Goal: Task Accomplishment & Management: Use online tool/utility

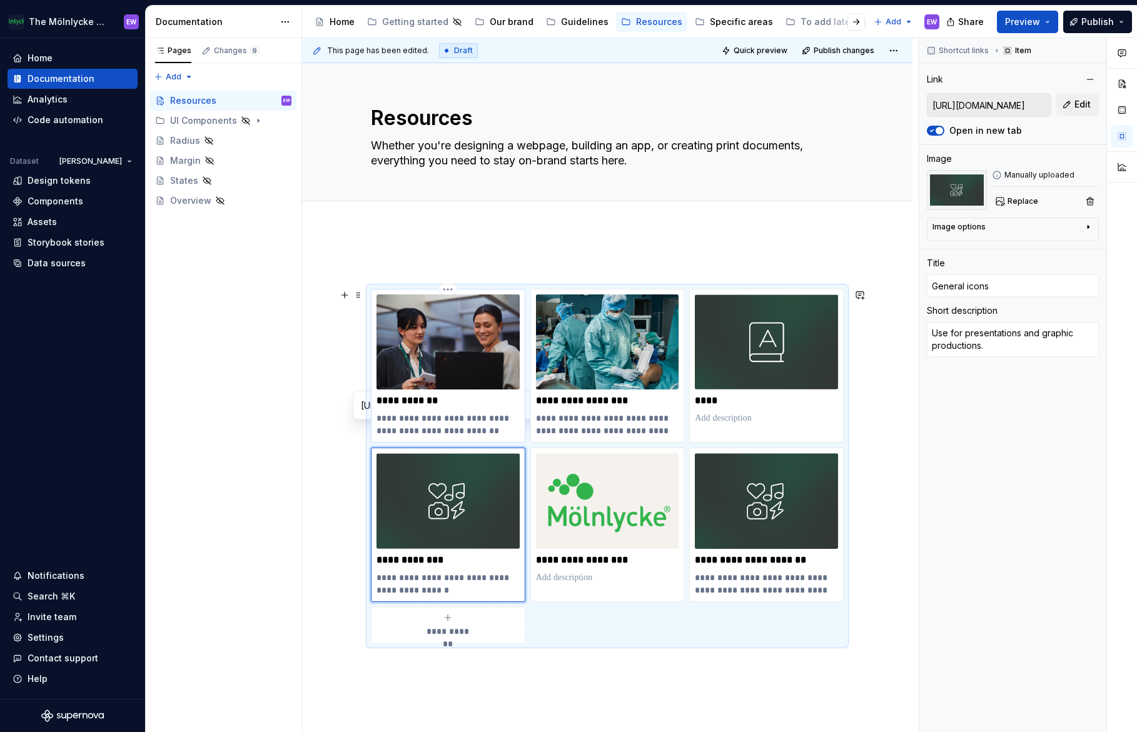
scroll to position [23, 0]
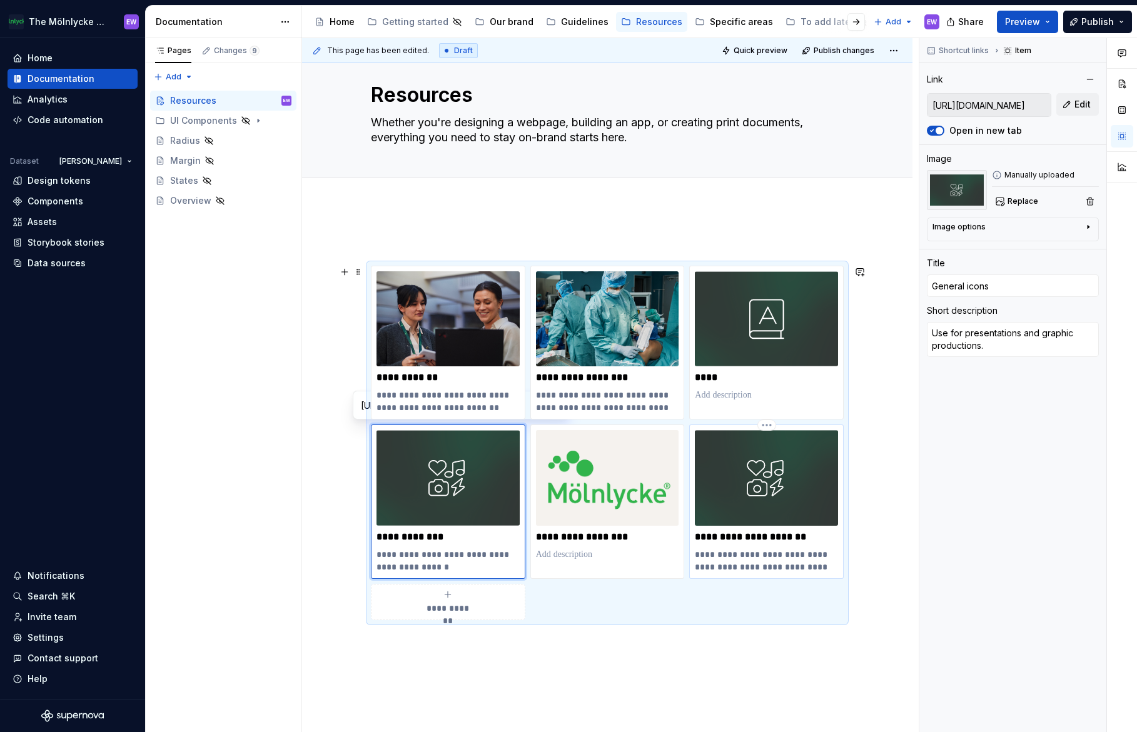
type input "Web icon (FontAwesome)"
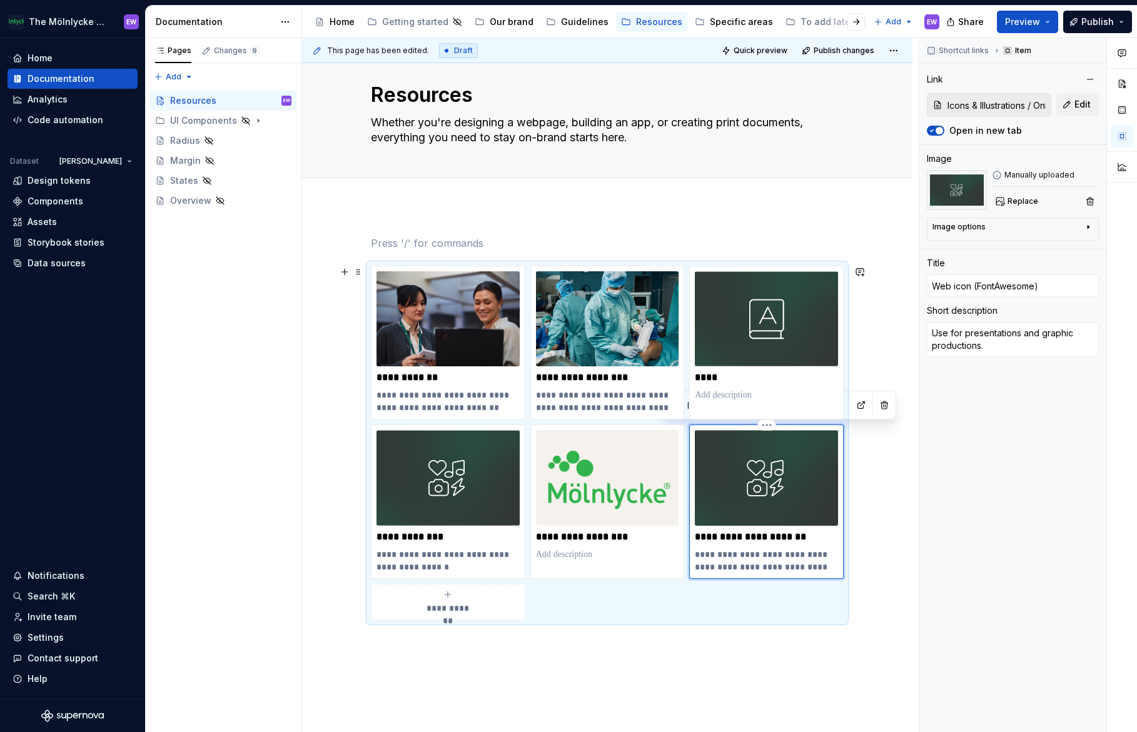
click at [768, 496] on img at bounding box center [766, 477] width 143 height 95
click at [768, 474] on img at bounding box center [766, 477] width 143 height 95
click at [957, 183] on img at bounding box center [956, 190] width 60 height 40
click at [1018, 201] on span "Replace" at bounding box center [1022, 201] width 31 height 10
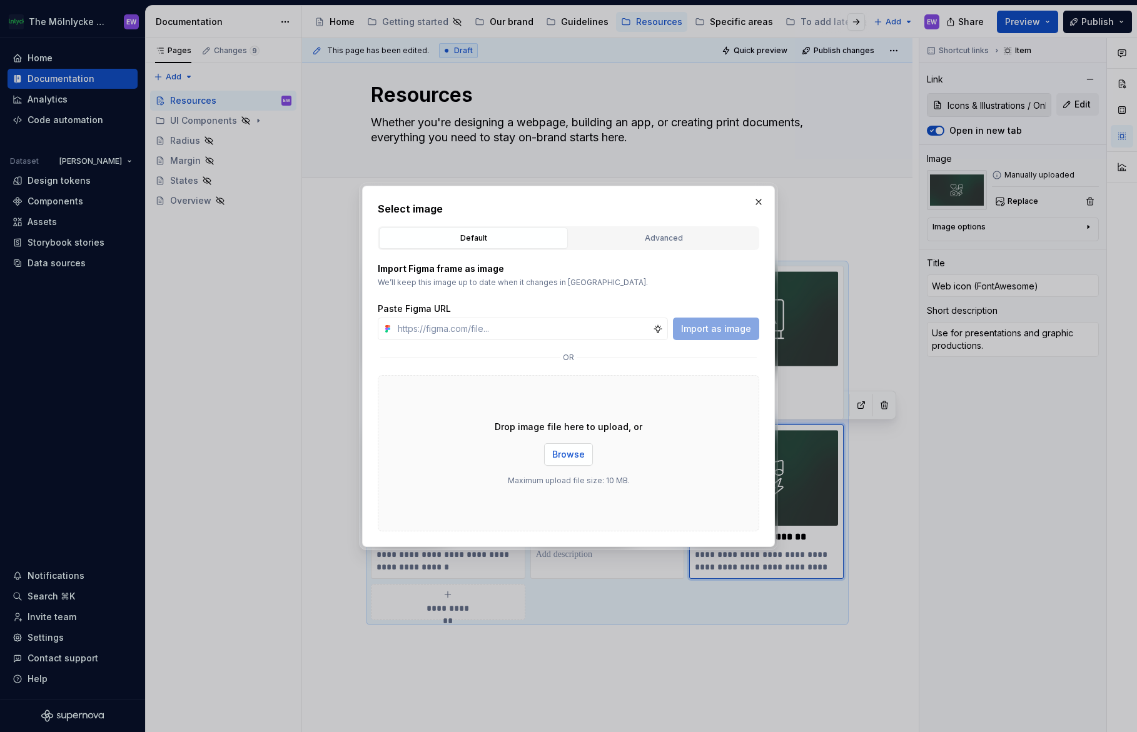
click at [570, 461] on button "Browse" at bounding box center [568, 454] width 49 height 23
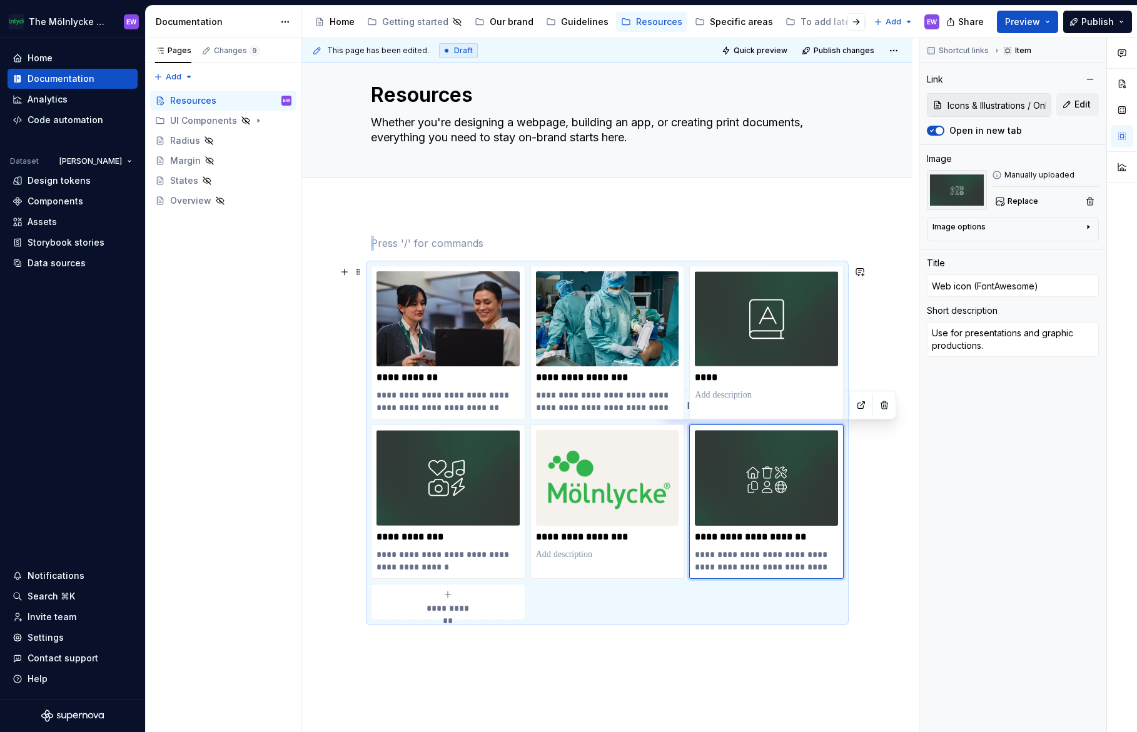
type textarea "*"
click at [888, 464] on div "**********" at bounding box center [607, 545] width 610 height 679
type input "General icons"
click at [433, 499] on img at bounding box center [447, 477] width 143 height 95
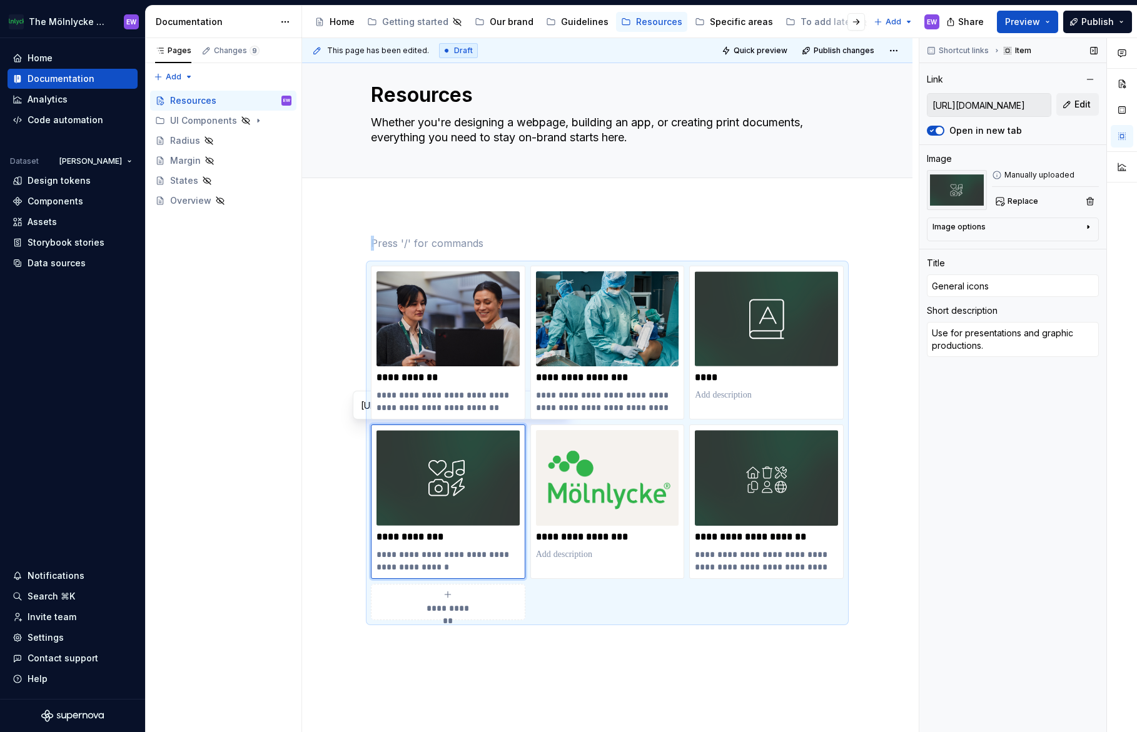
type textarea "*"
click at [994, 174] on icon at bounding box center [996, 175] width 10 height 10
click at [986, 230] on div "Image options" at bounding box center [1007, 229] width 151 height 15
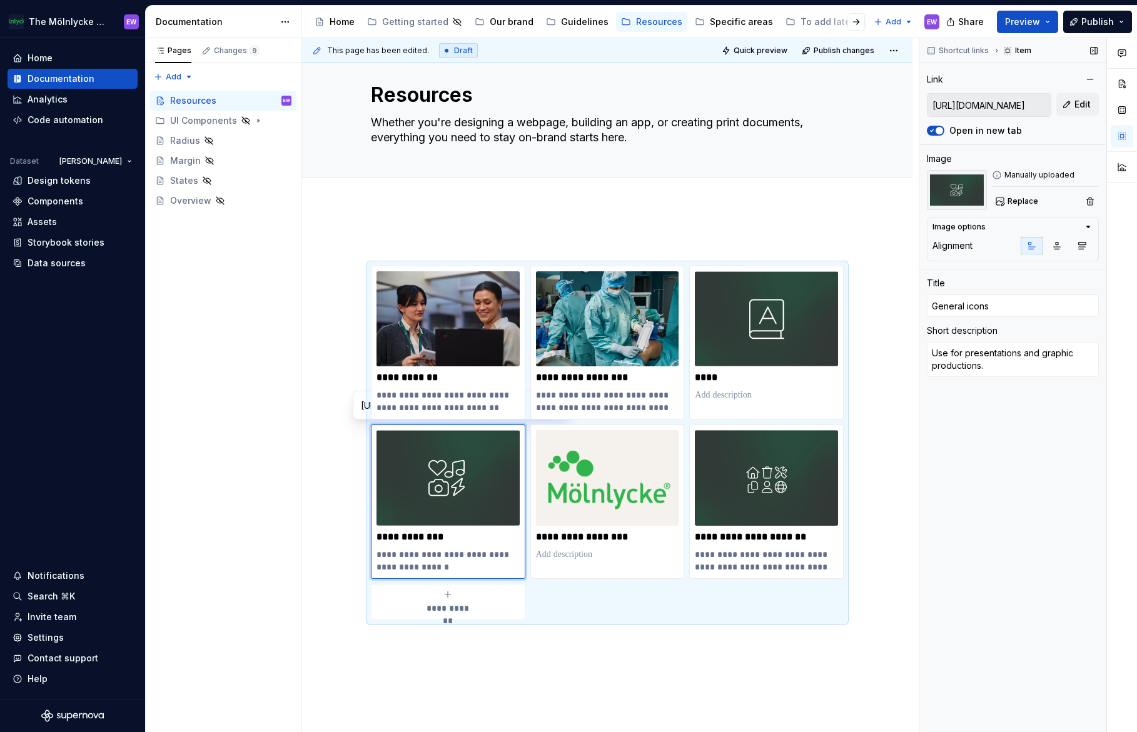
click at [986, 230] on div "Image options" at bounding box center [1007, 227] width 151 height 10
type input "Web icon (FontAwesome)"
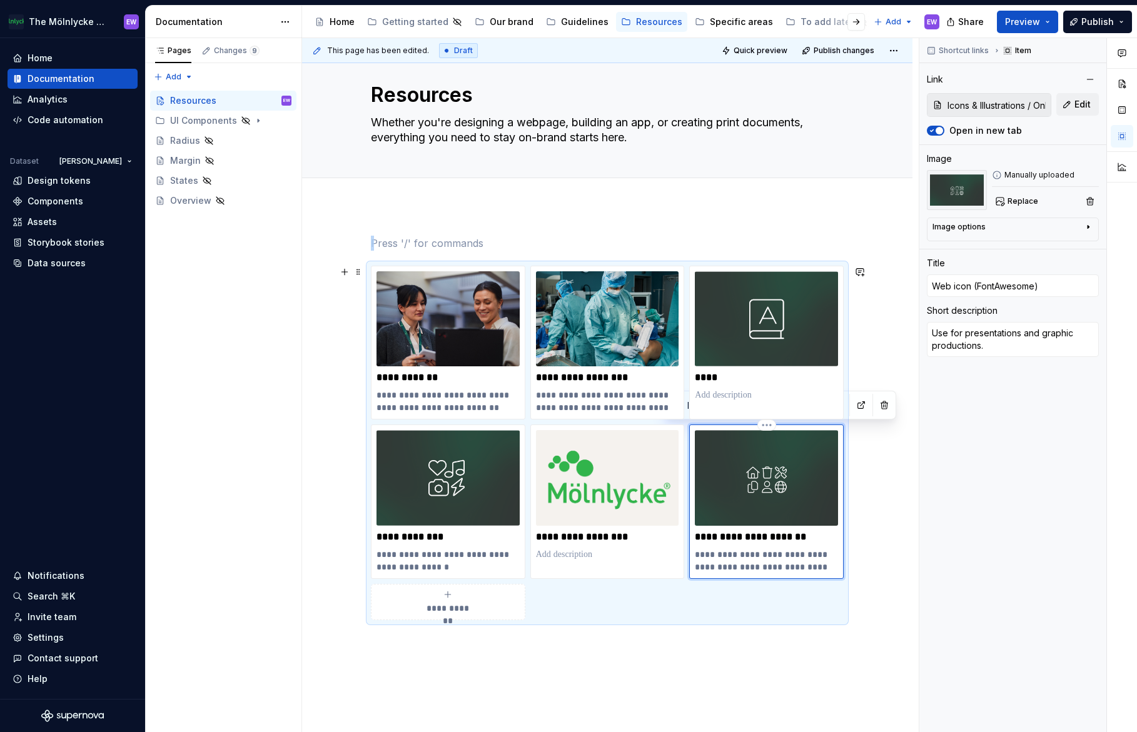
click at [818, 456] on img at bounding box center [766, 477] width 143 height 95
click at [859, 431] on div "**********" at bounding box center [607, 545] width 610 height 679
click at [1040, 28] on button "Preview" at bounding box center [1026, 22] width 61 height 23
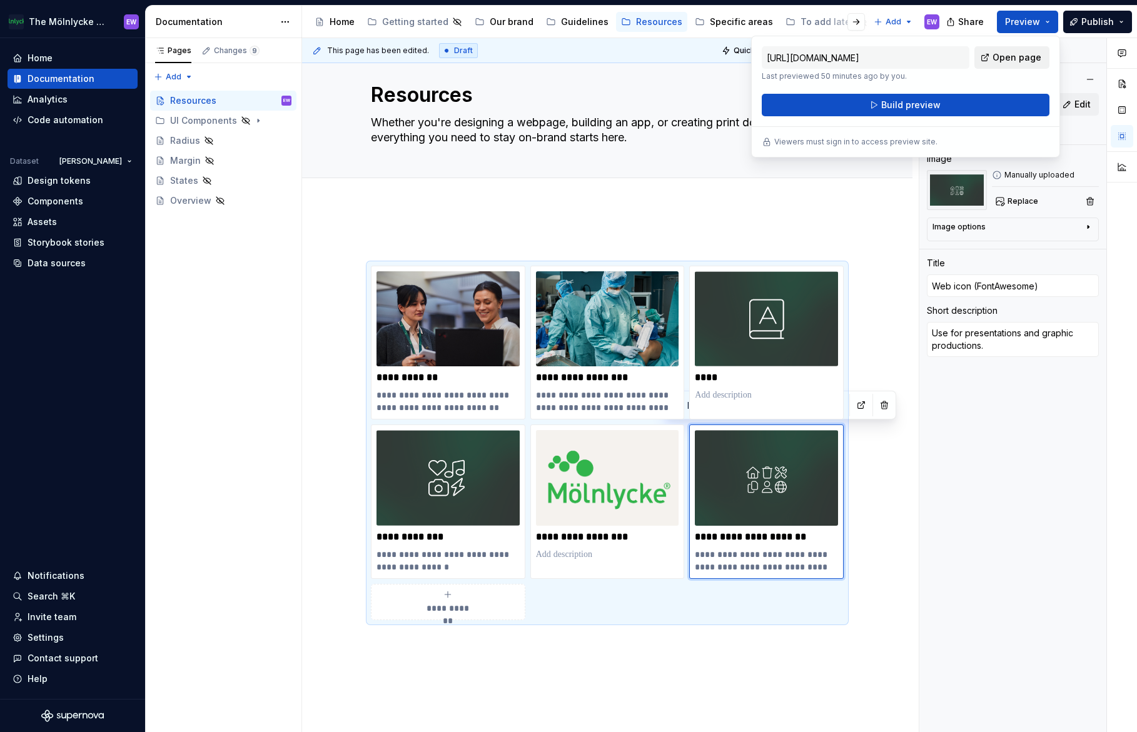
click at [1017, 61] on span "Open page" at bounding box center [1016, 57] width 49 height 13
click at [956, 196] on img at bounding box center [956, 190] width 60 height 40
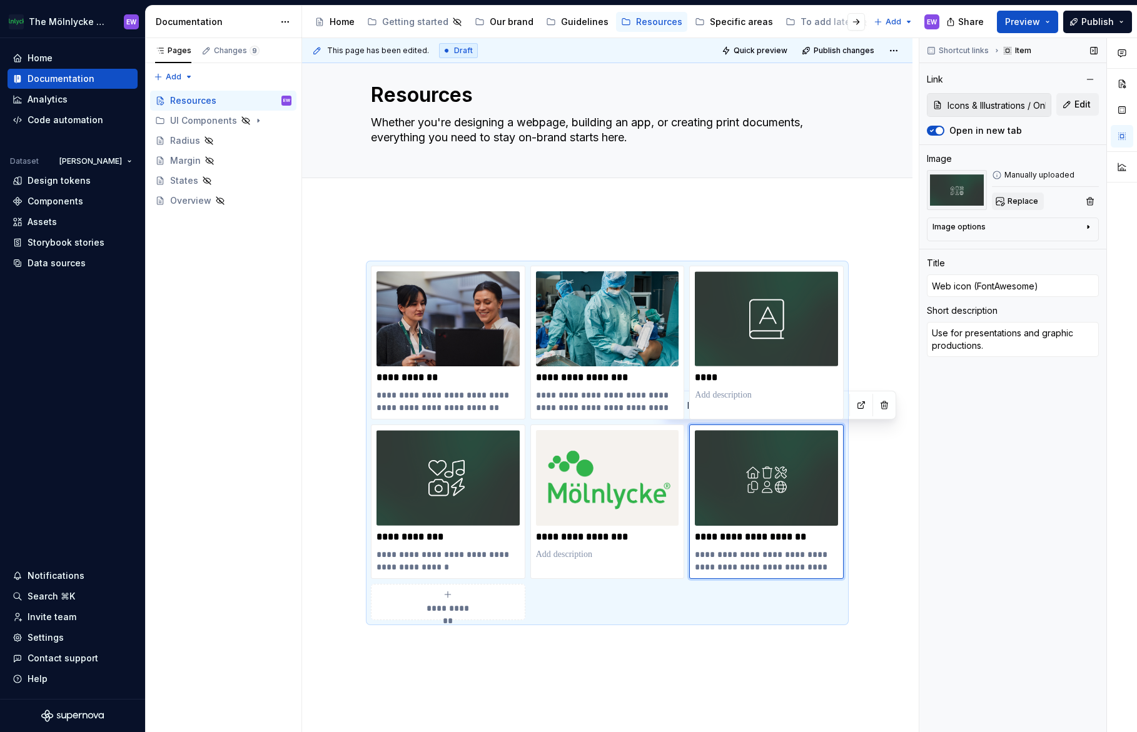
click at [1014, 204] on span "Replace" at bounding box center [1022, 201] width 31 height 10
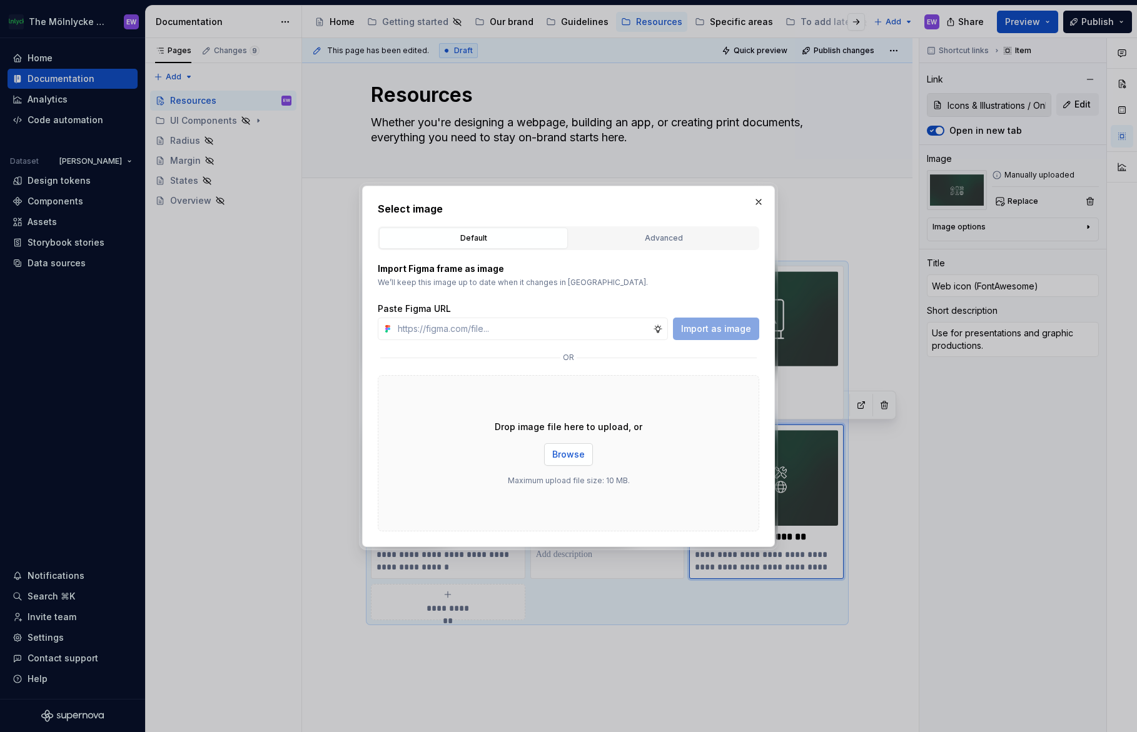
click at [570, 465] on button "Browse" at bounding box center [568, 454] width 49 height 23
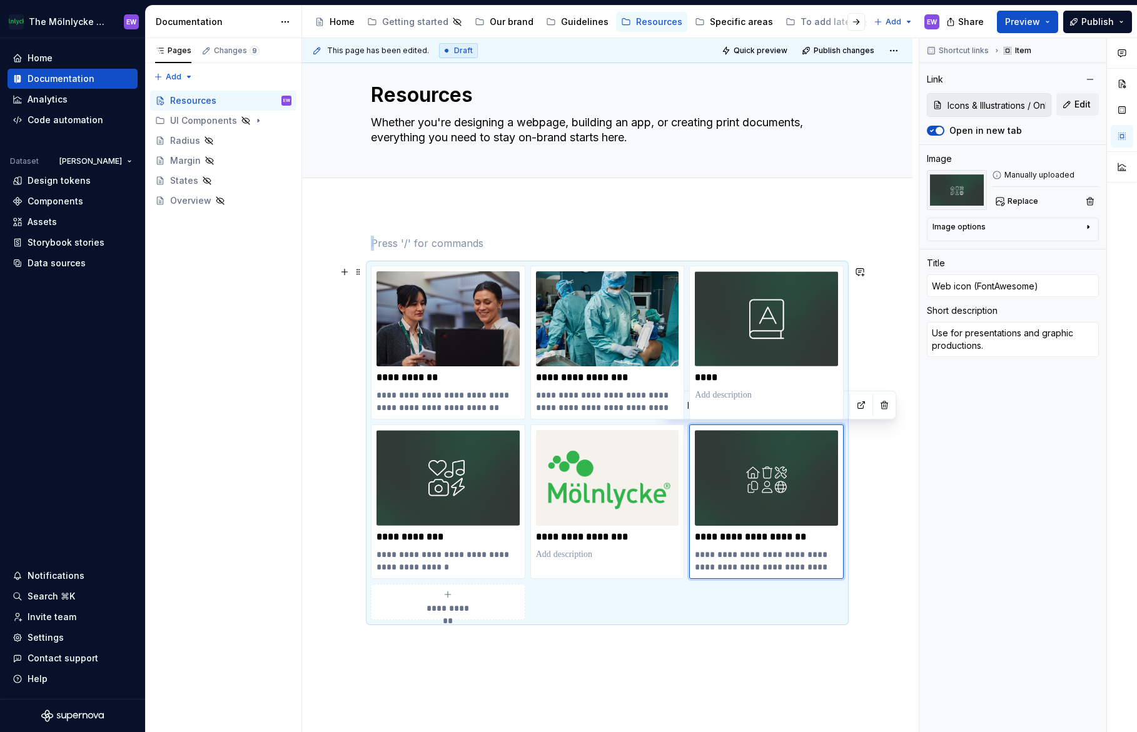
click at [891, 551] on div "**********" at bounding box center [607, 545] width 610 height 679
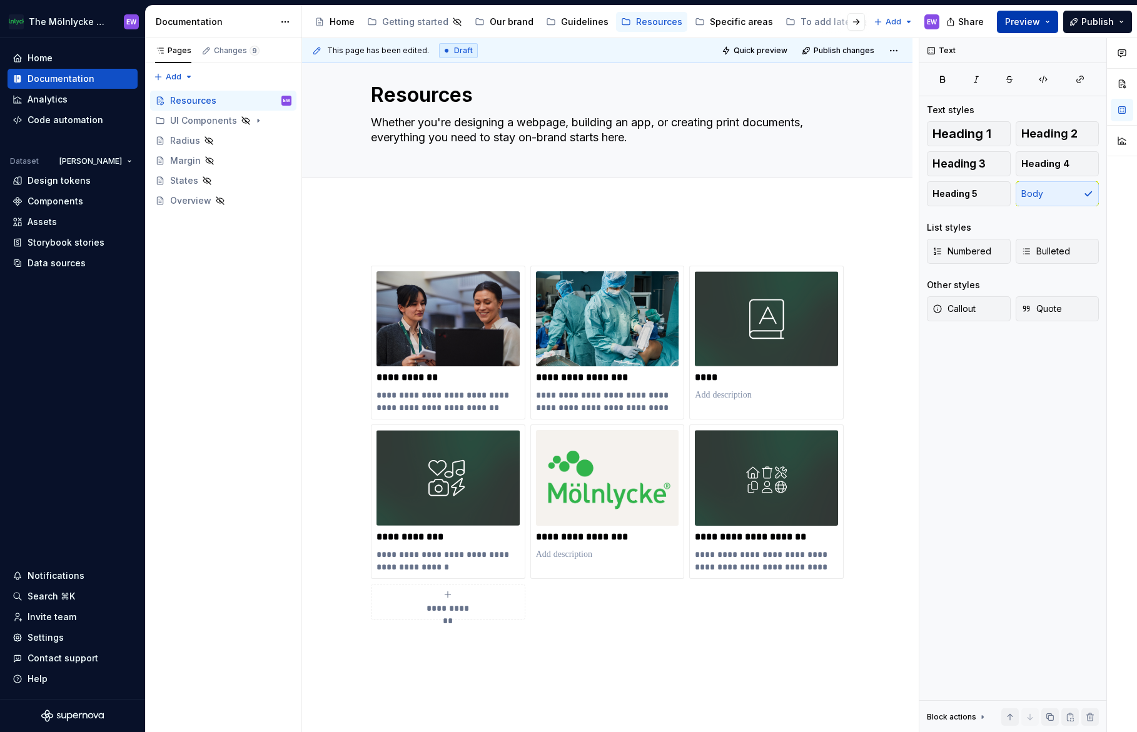
click at [1044, 21] on button "Preview" at bounding box center [1026, 22] width 61 height 23
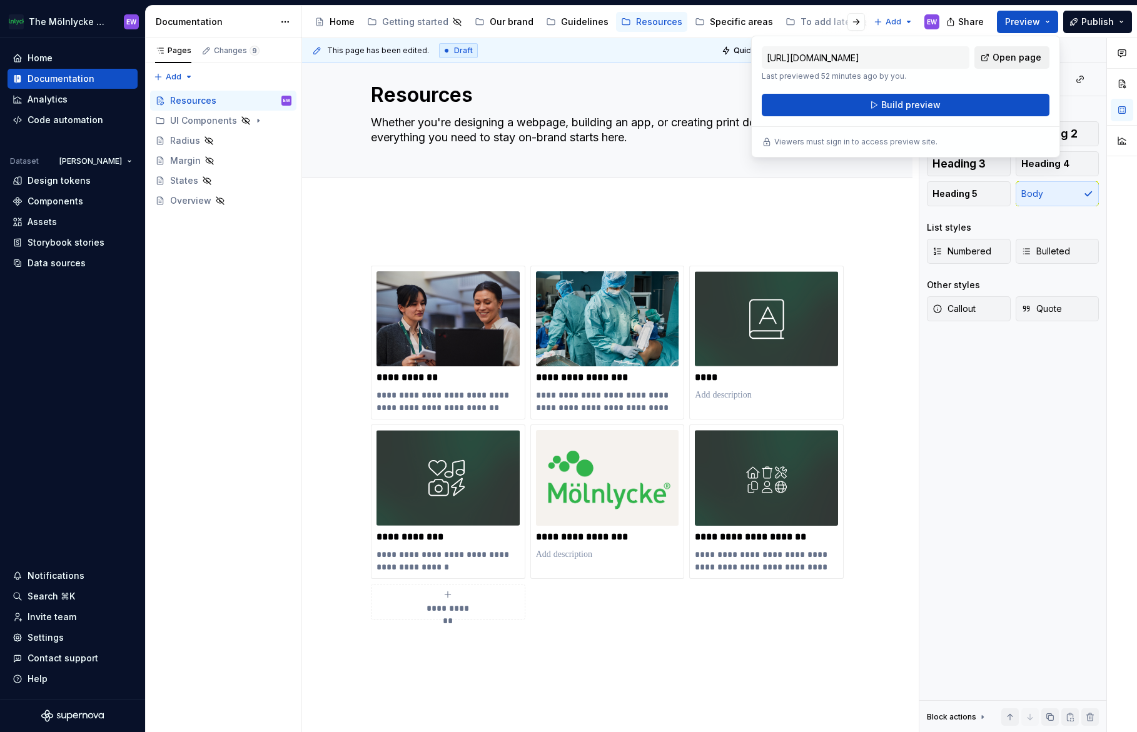
click at [1005, 60] on span "Open page" at bounding box center [1016, 57] width 49 height 13
click at [923, 104] on span "Build preview" at bounding box center [910, 105] width 59 height 13
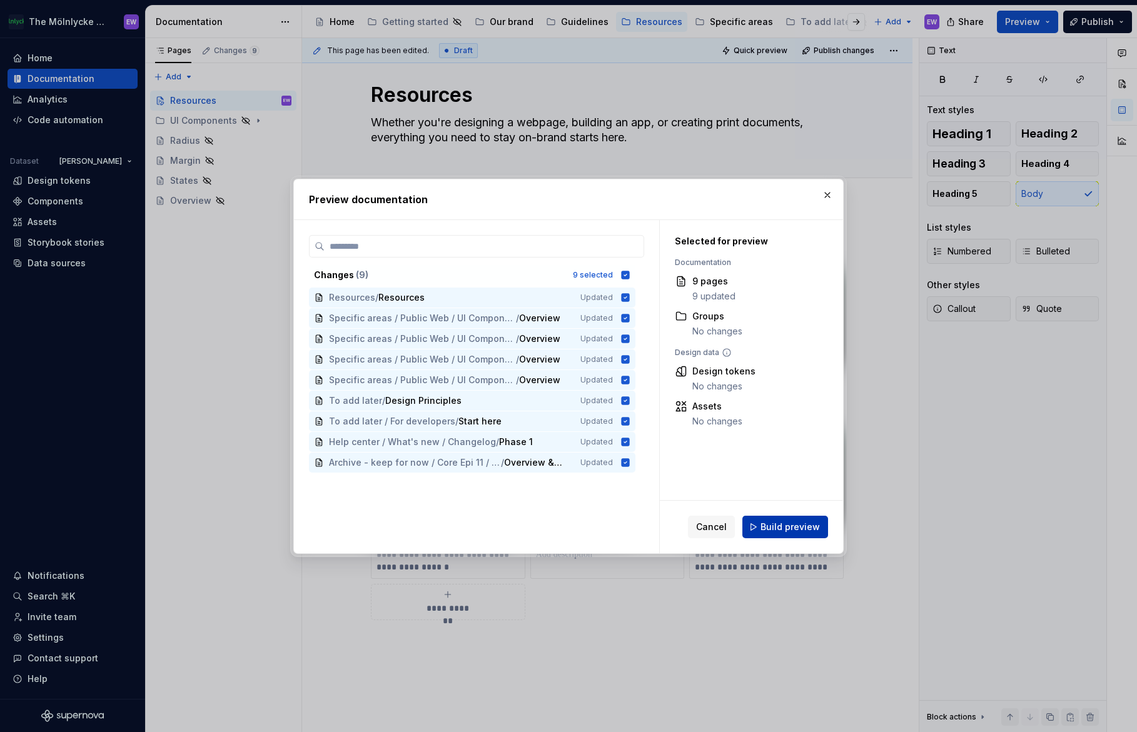
click at [805, 530] on span "Build preview" at bounding box center [789, 527] width 59 height 13
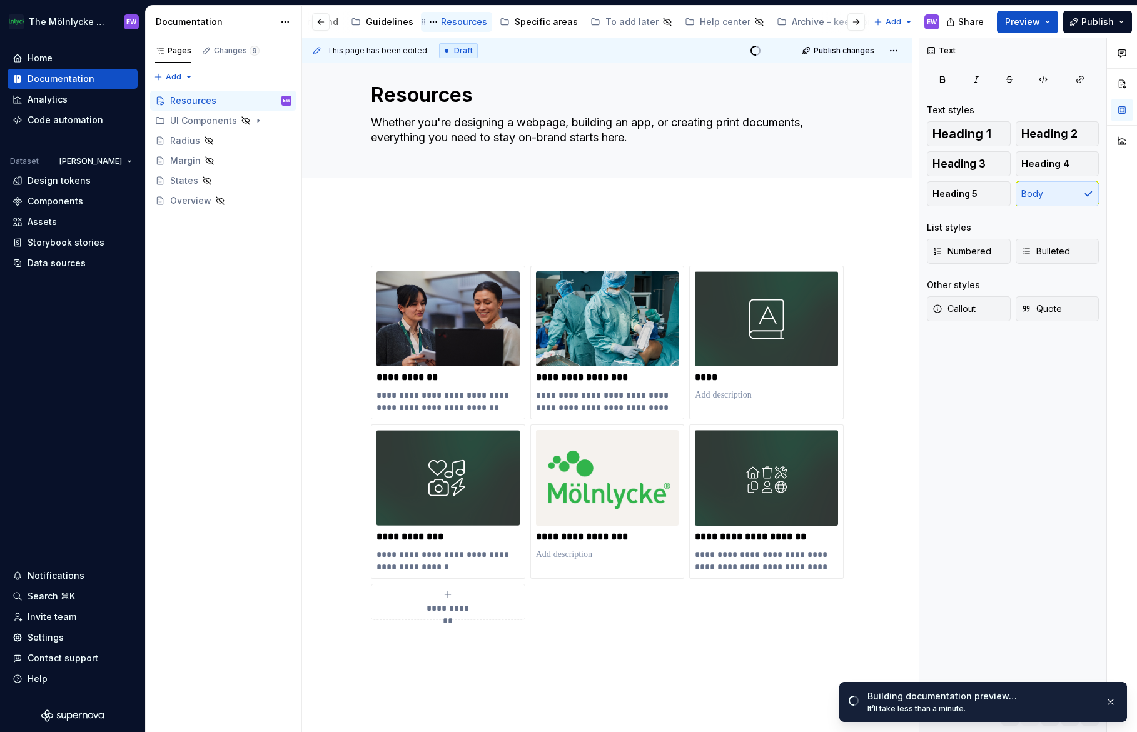
scroll to position [0, 209]
click at [359, 22] on div "Guidelines" at bounding box center [376, 22] width 48 height 13
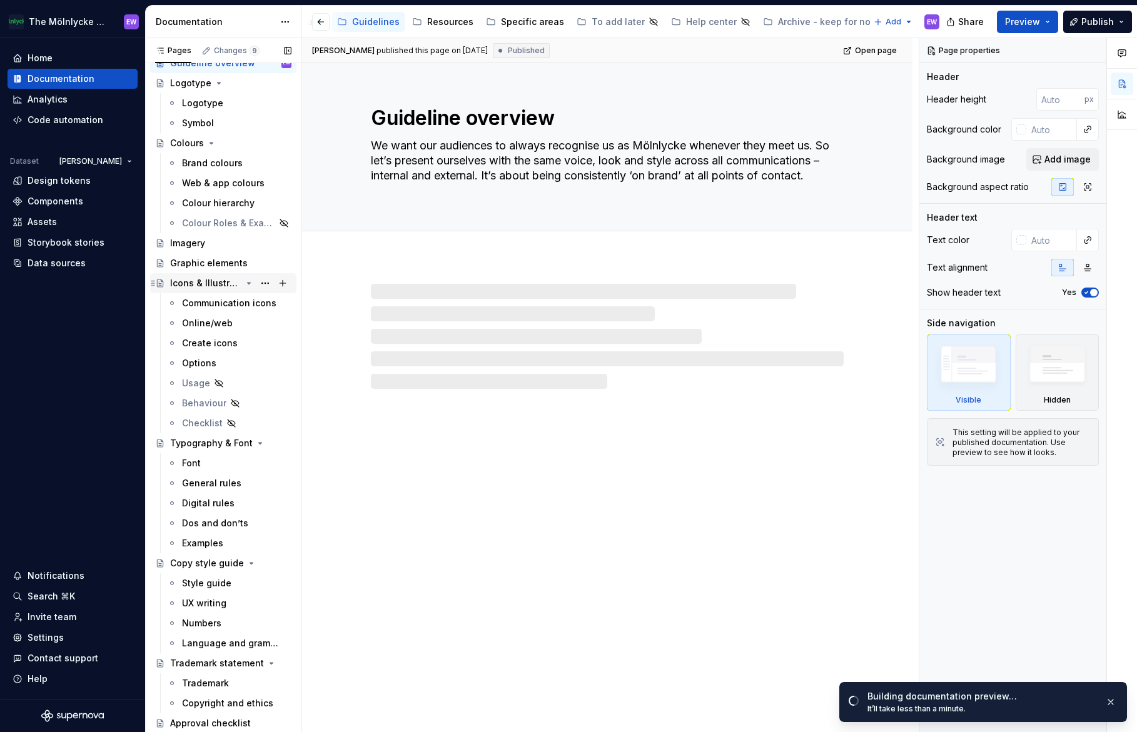
scroll to position [56, 0]
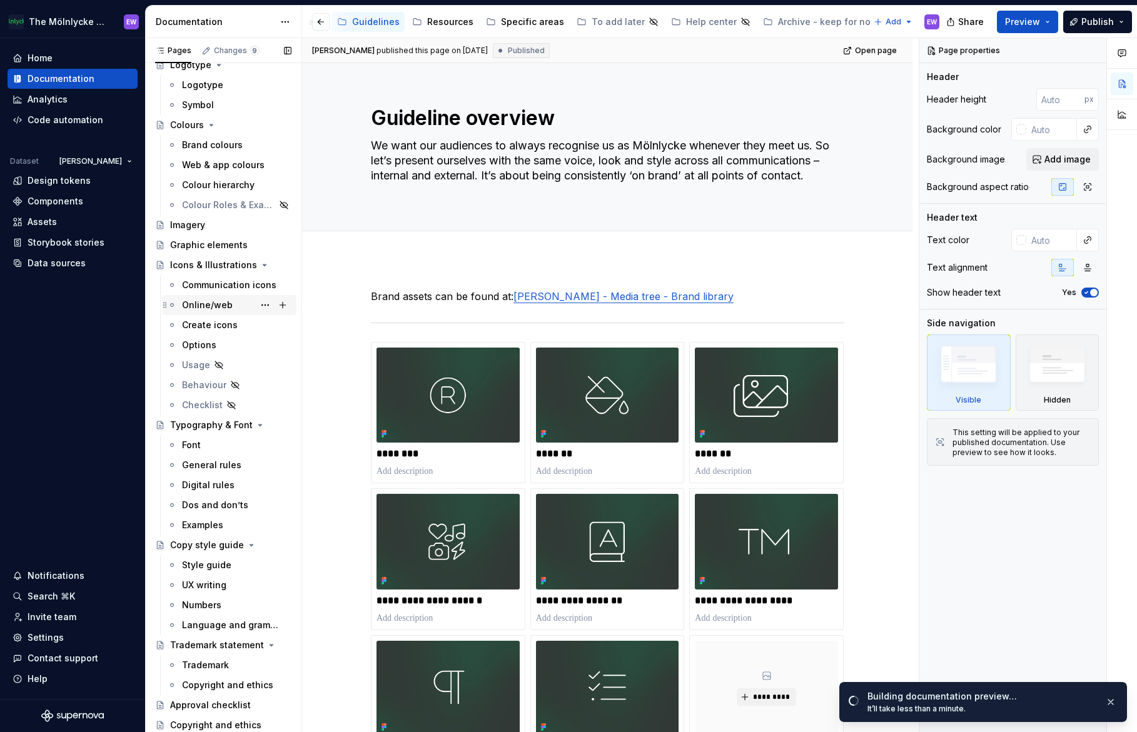
click at [221, 303] on div "Online/web" at bounding box center [207, 305] width 51 height 13
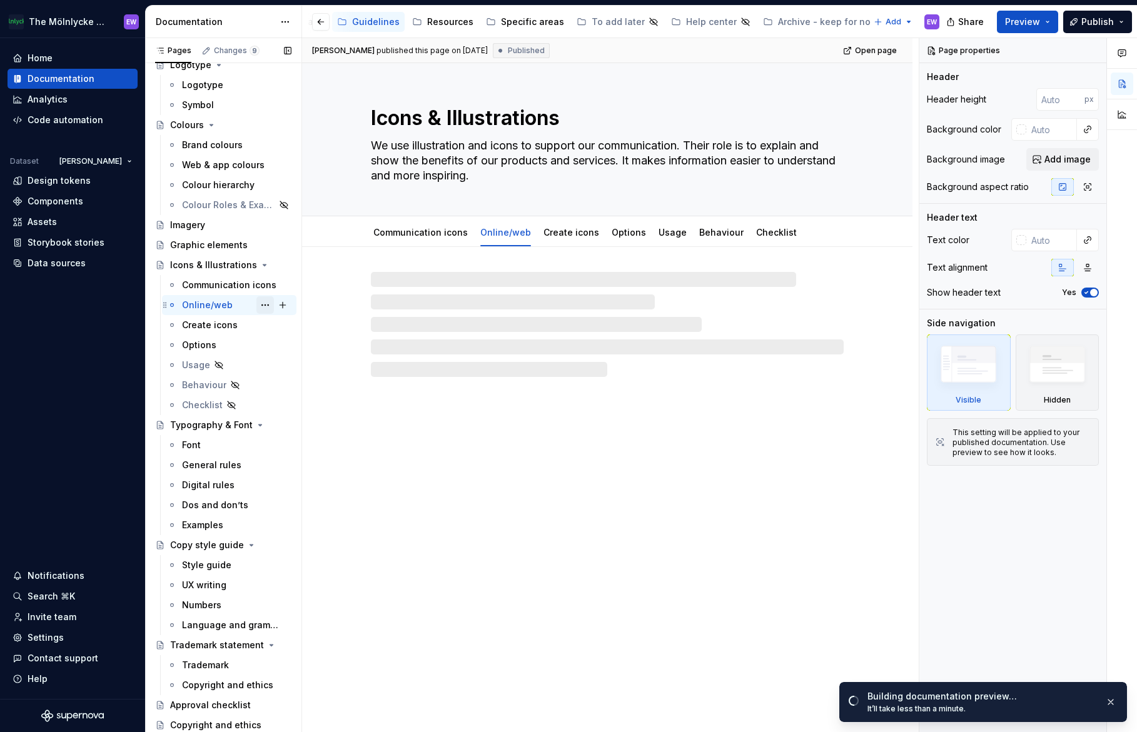
click at [258, 304] on button "Page tree" at bounding box center [265, 305] width 18 height 18
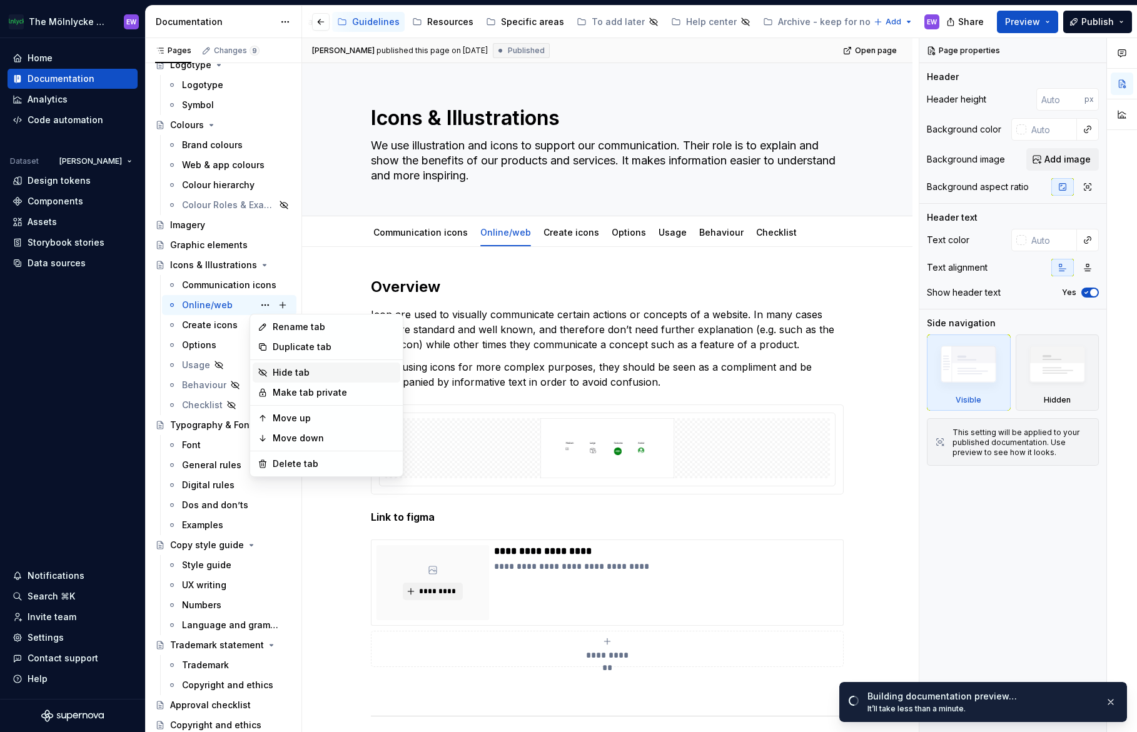
click at [288, 371] on div "Hide tab" at bounding box center [334, 372] width 123 height 13
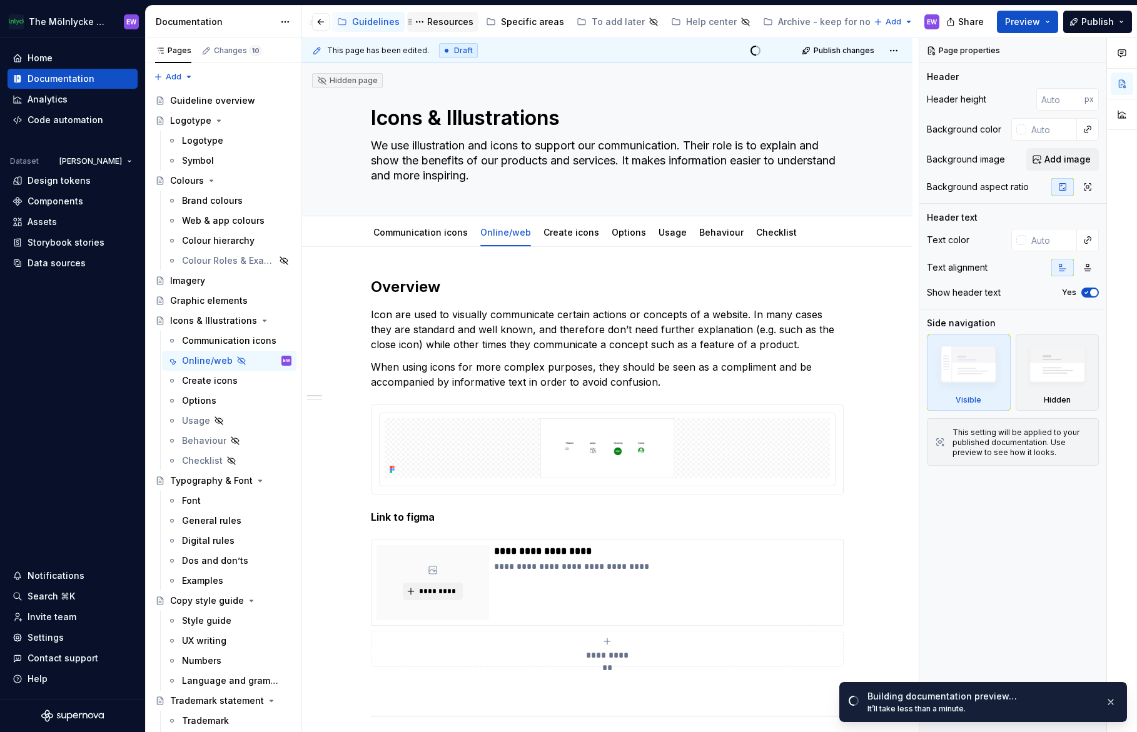
click at [431, 22] on div "Resources" at bounding box center [450, 22] width 46 height 13
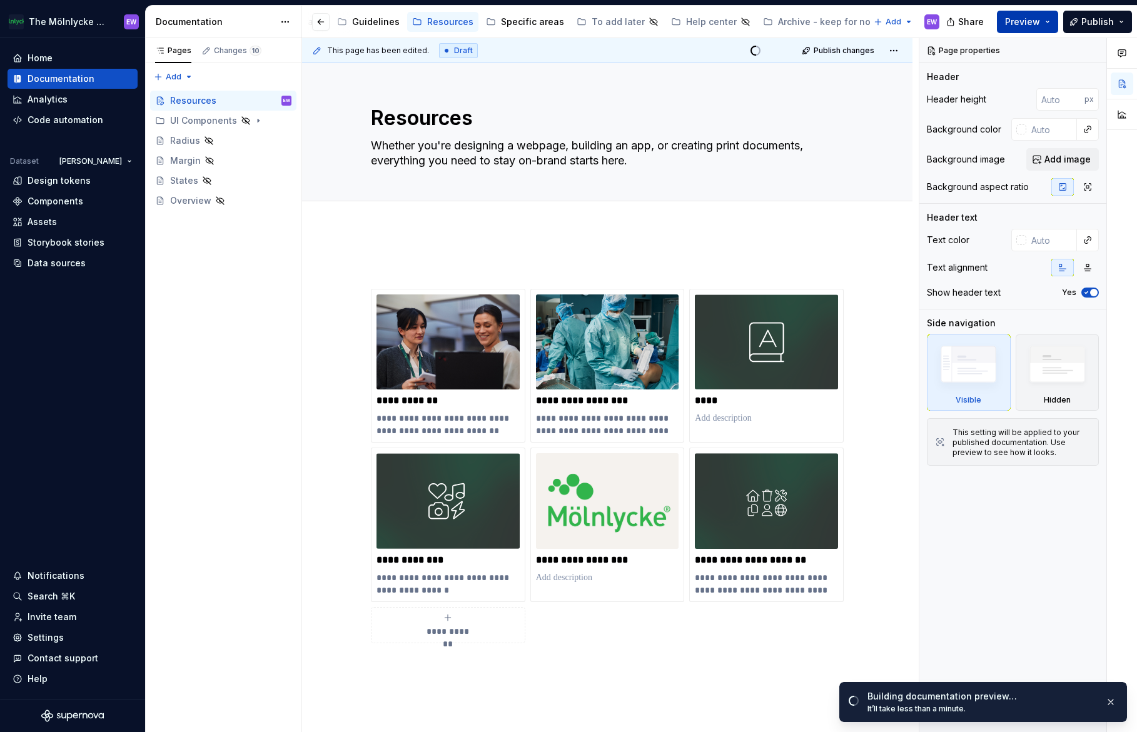
click at [1043, 27] on button "Preview" at bounding box center [1026, 22] width 61 height 23
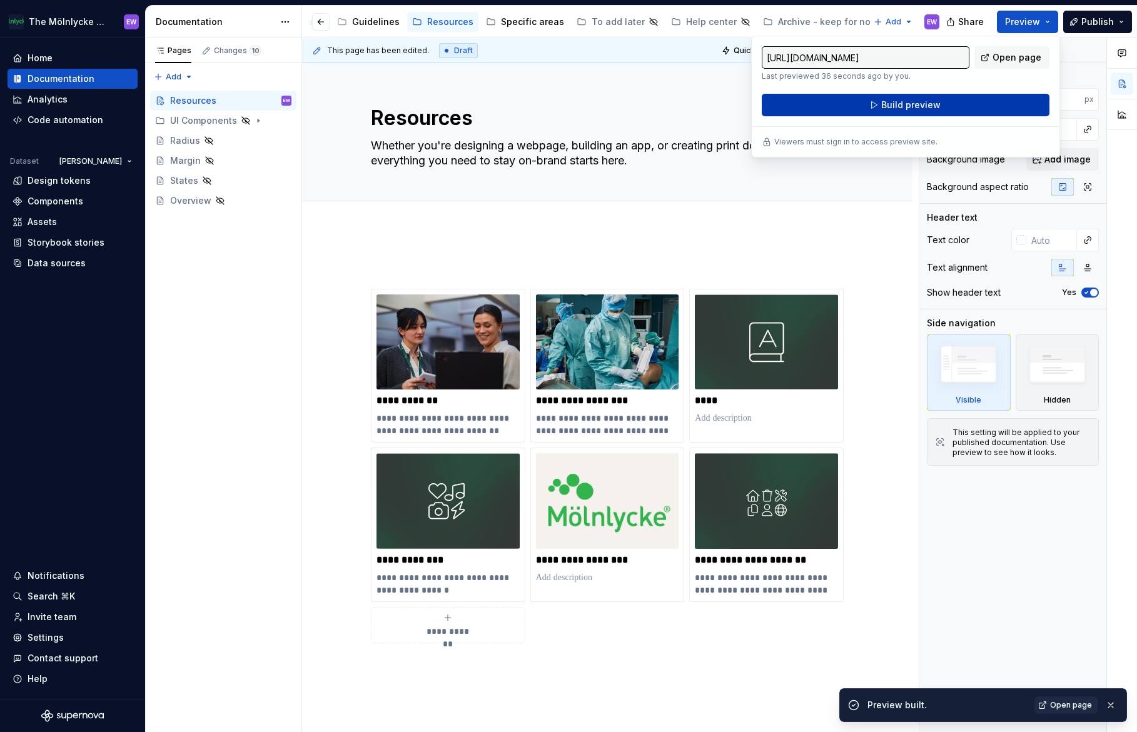
click at [959, 104] on button "Build preview" at bounding box center [905, 105] width 288 height 23
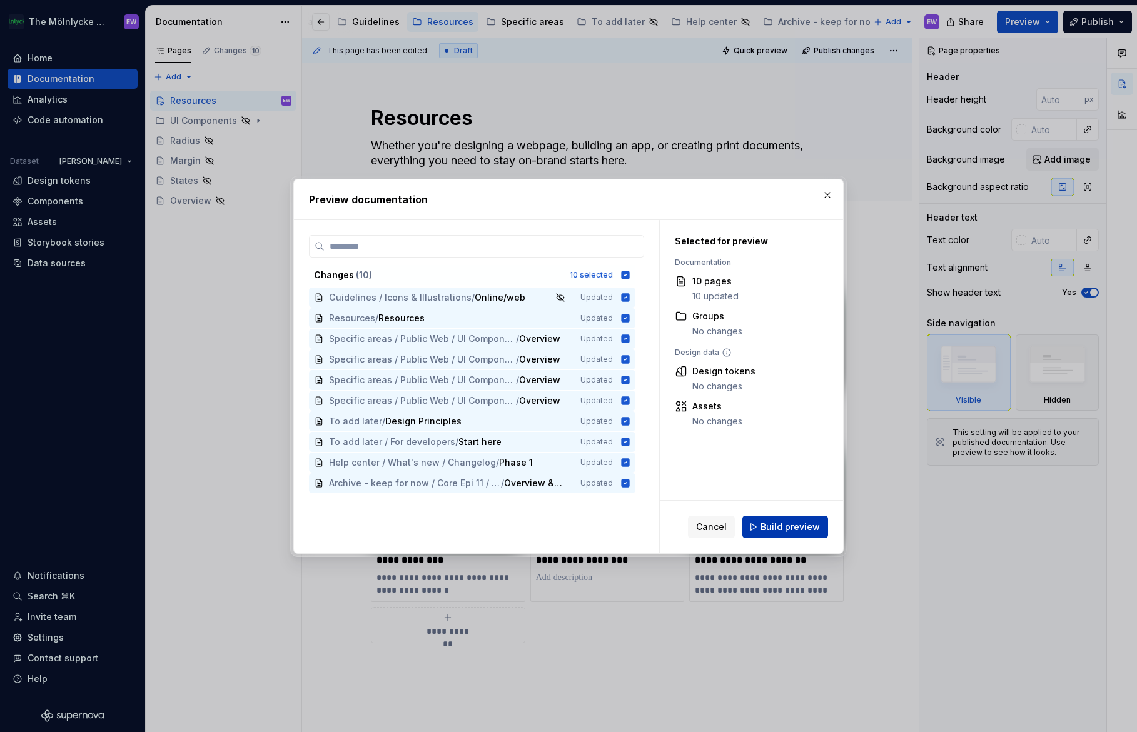
click at [788, 523] on span "Build preview" at bounding box center [789, 527] width 59 height 13
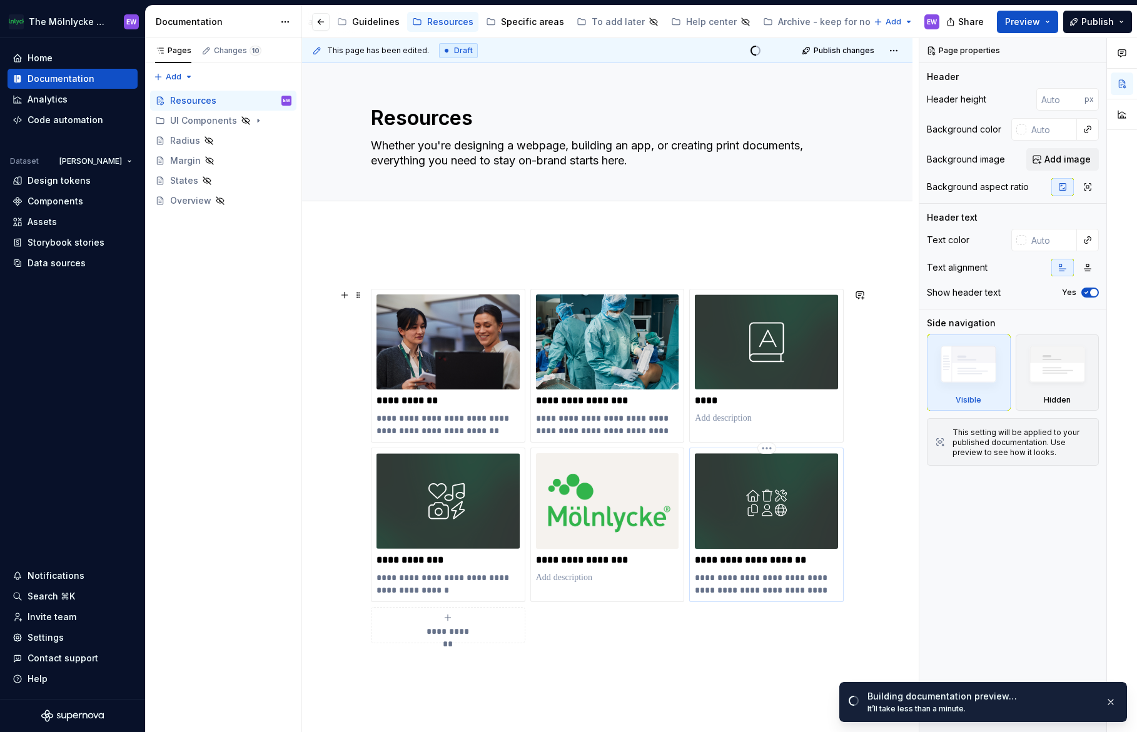
click at [783, 563] on p "**********" at bounding box center [766, 560] width 143 height 13
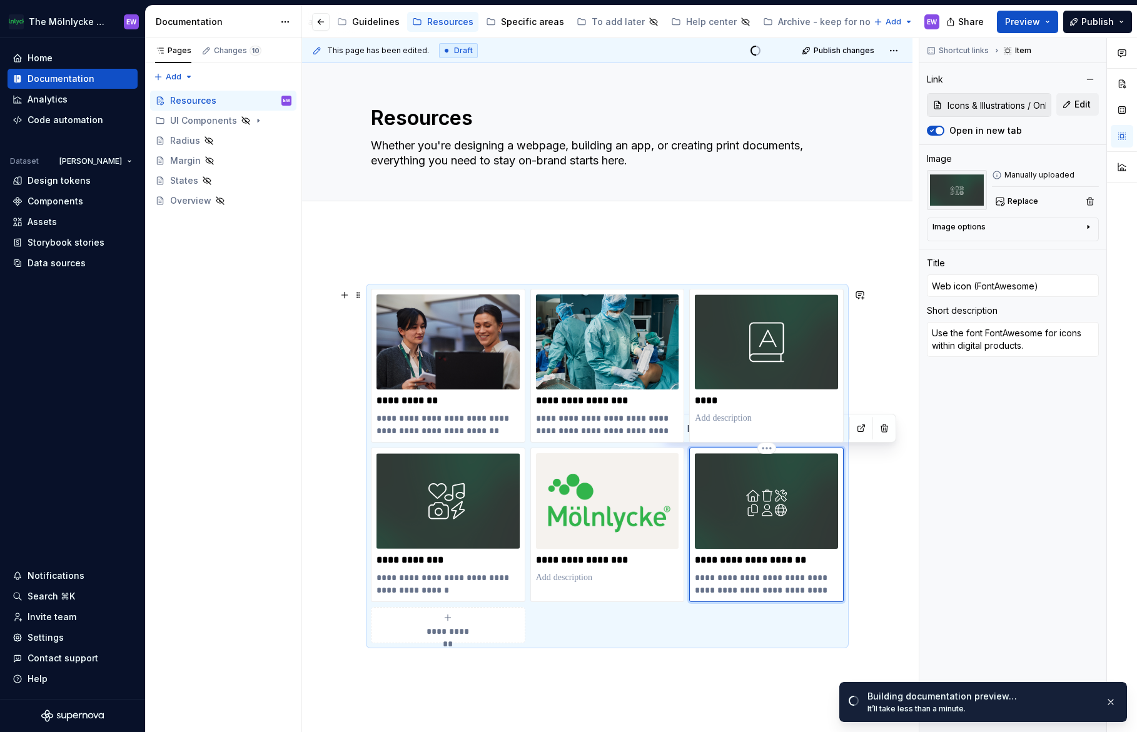
click at [740, 560] on p "**********" at bounding box center [766, 560] width 143 height 13
type textarea "*"
type input "Web icons (FontAwesome)"
click at [862, 533] on div "**********" at bounding box center [607, 568] width 610 height 679
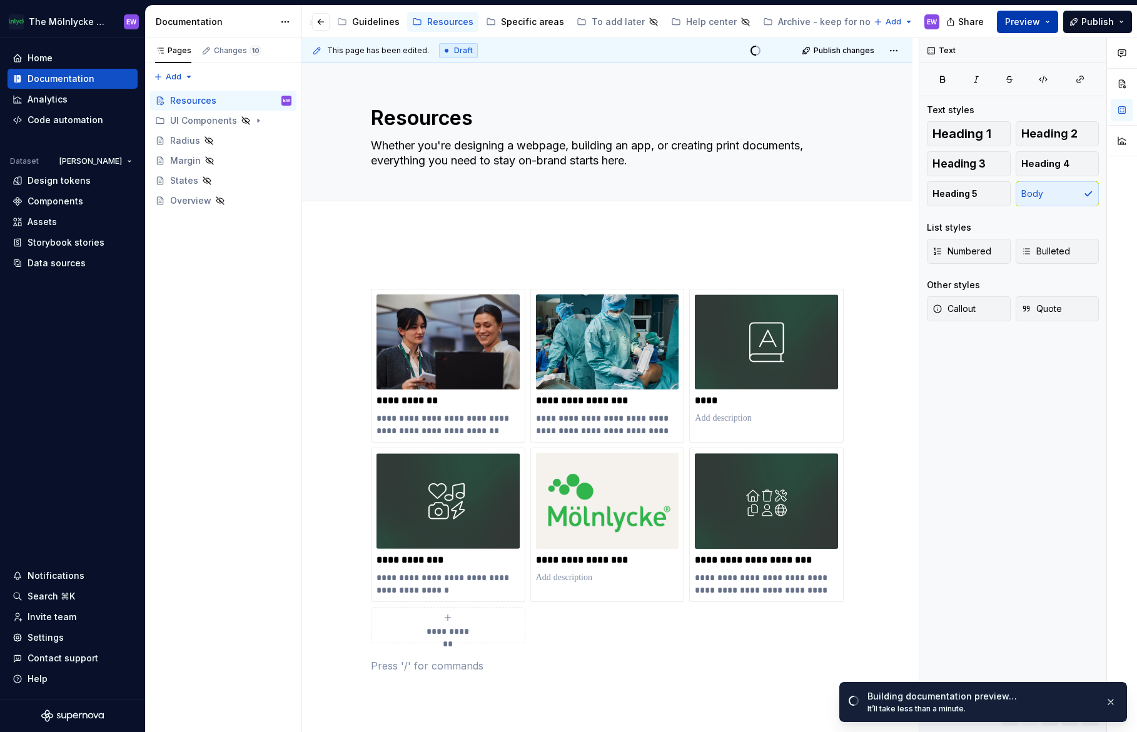
click at [1030, 33] on button "Preview" at bounding box center [1026, 22] width 61 height 23
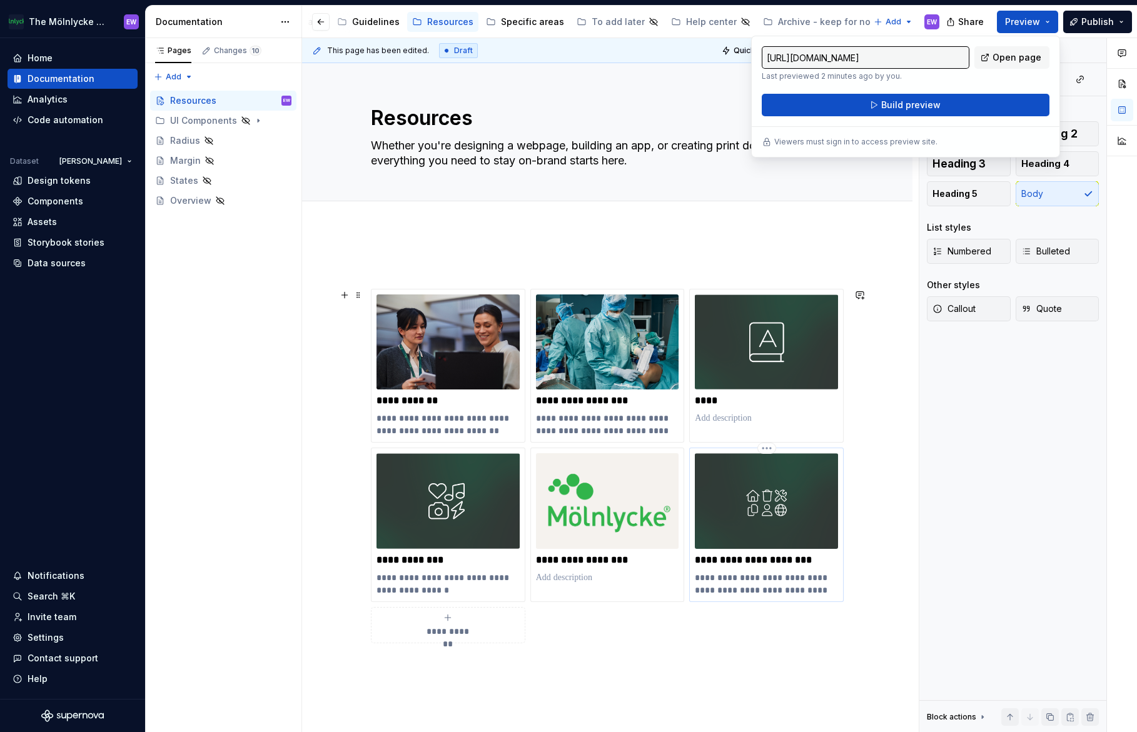
click at [771, 501] on img at bounding box center [766, 500] width 143 height 95
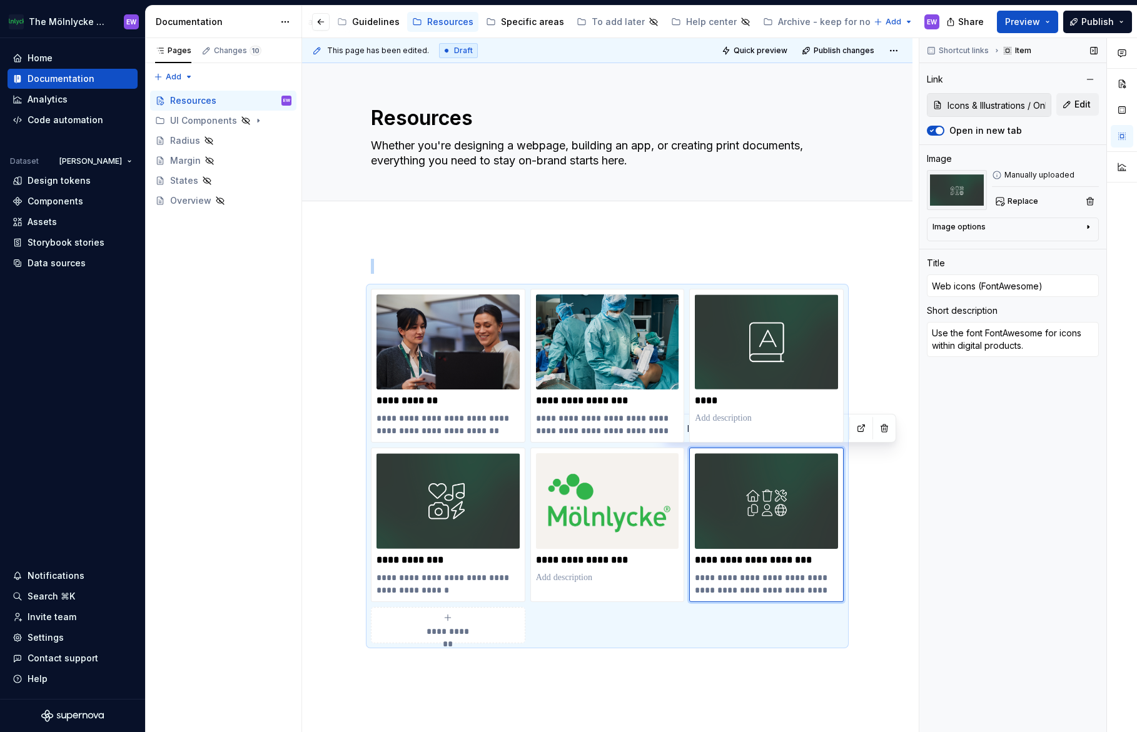
click at [959, 189] on img at bounding box center [956, 190] width 60 height 40
click at [1028, 204] on span "Replace" at bounding box center [1022, 201] width 31 height 10
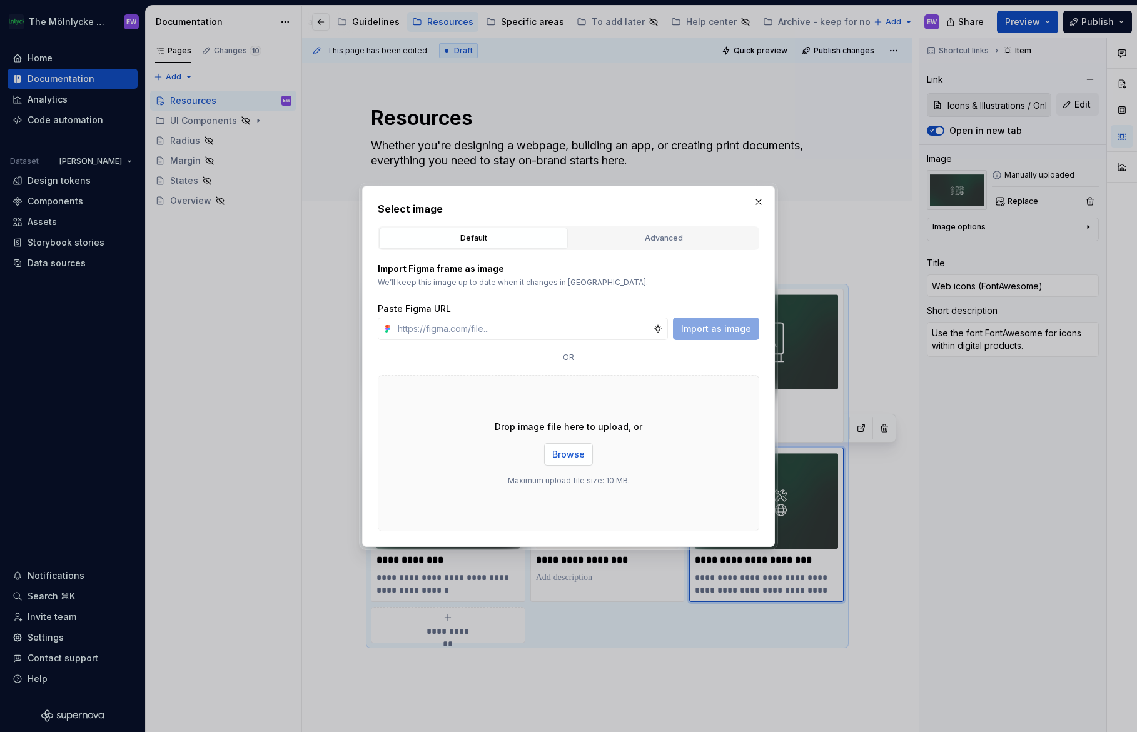
click at [556, 465] on button "Browse" at bounding box center [568, 454] width 49 height 23
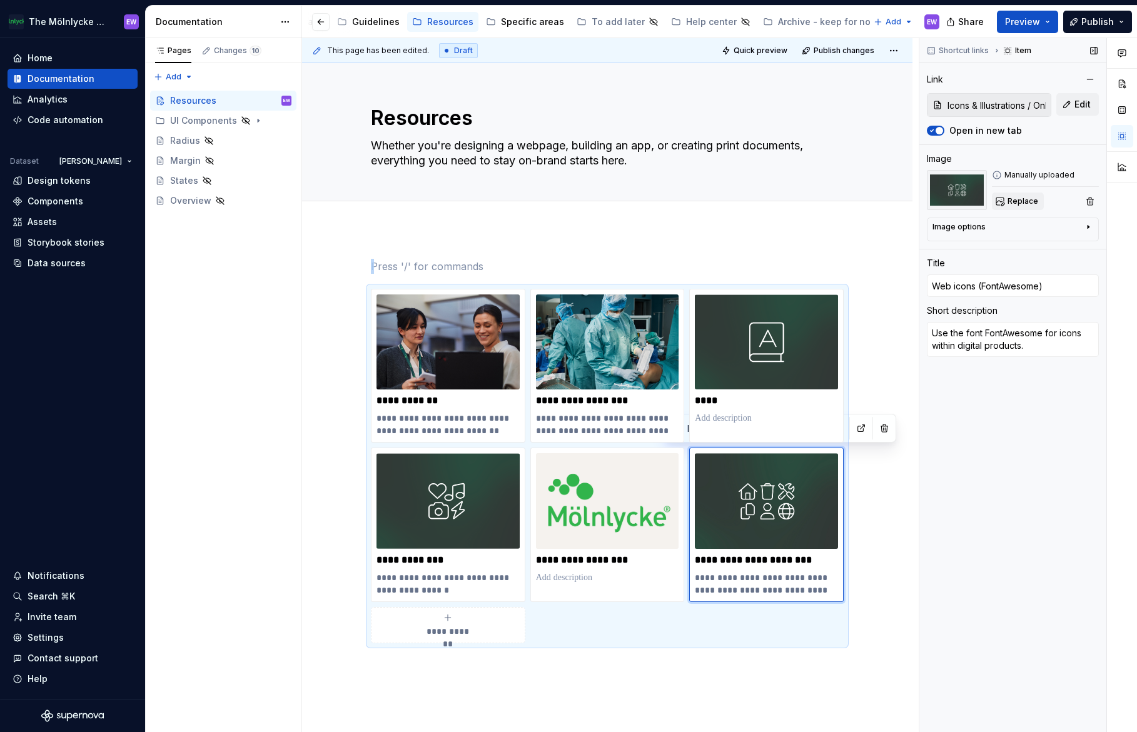
click at [1015, 204] on span "Replace" at bounding box center [1022, 201] width 31 height 10
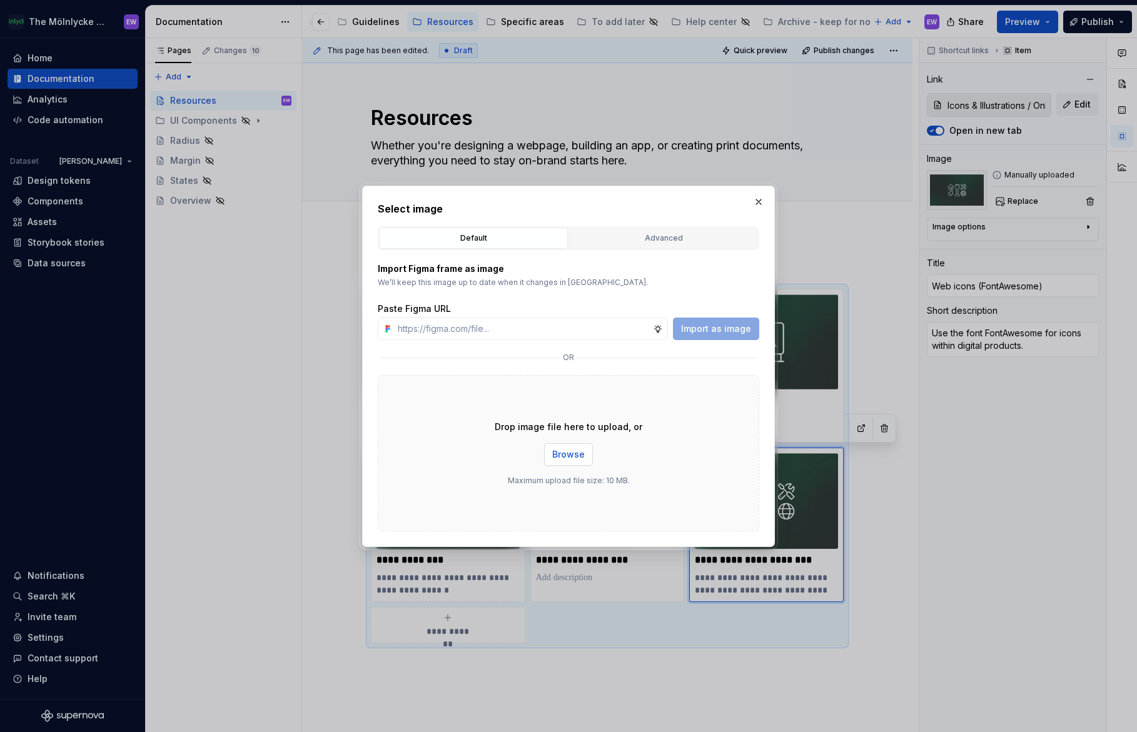
click at [558, 458] on span "Browse" at bounding box center [568, 454] width 33 height 13
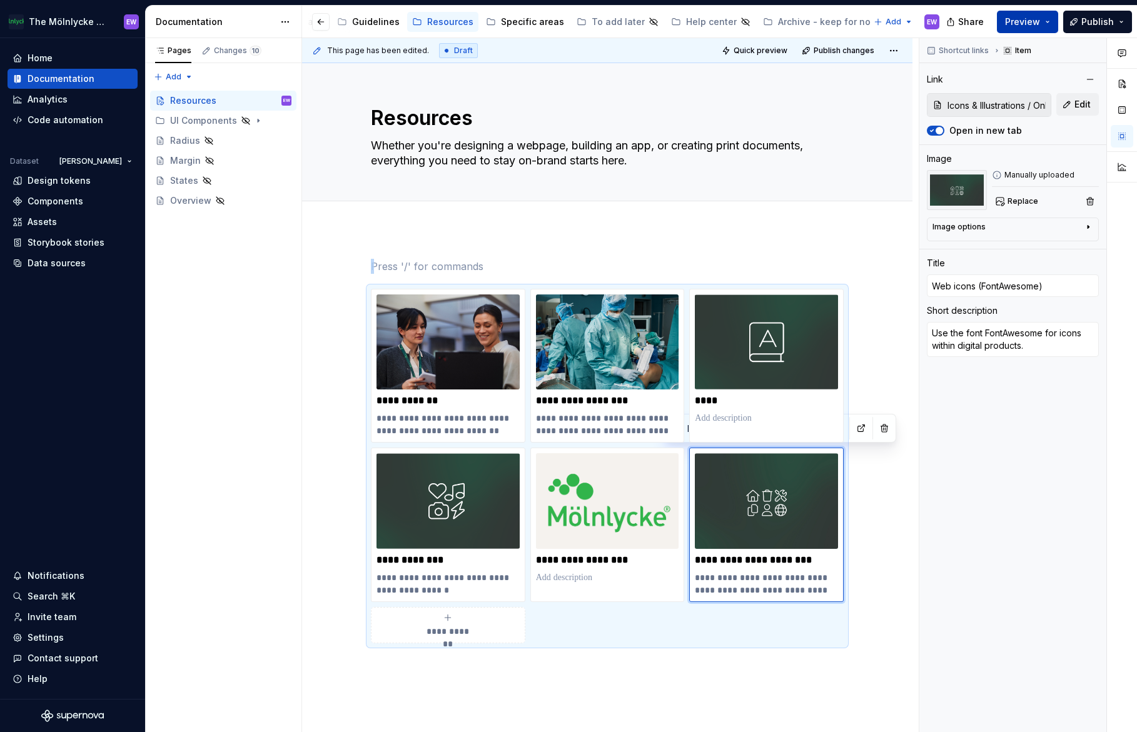
click at [1045, 24] on button "Preview" at bounding box center [1026, 22] width 61 height 23
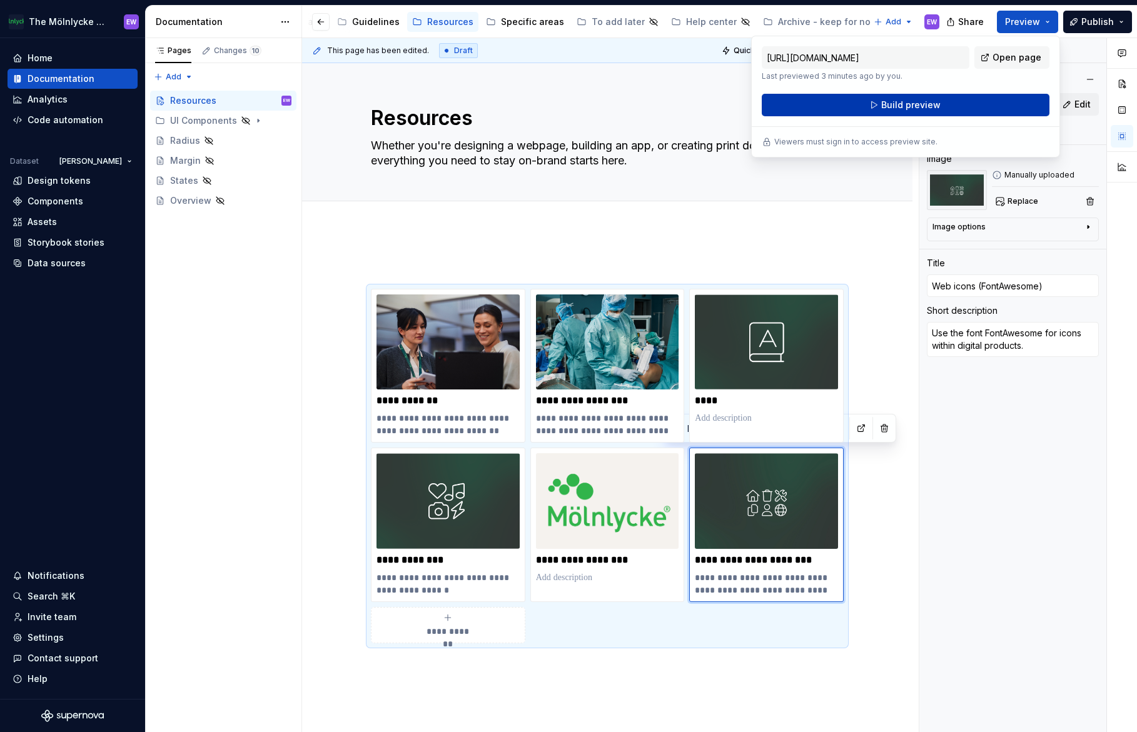
click at [918, 104] on span "Build preview" at bounding box center [910, 105] width 59 height 13
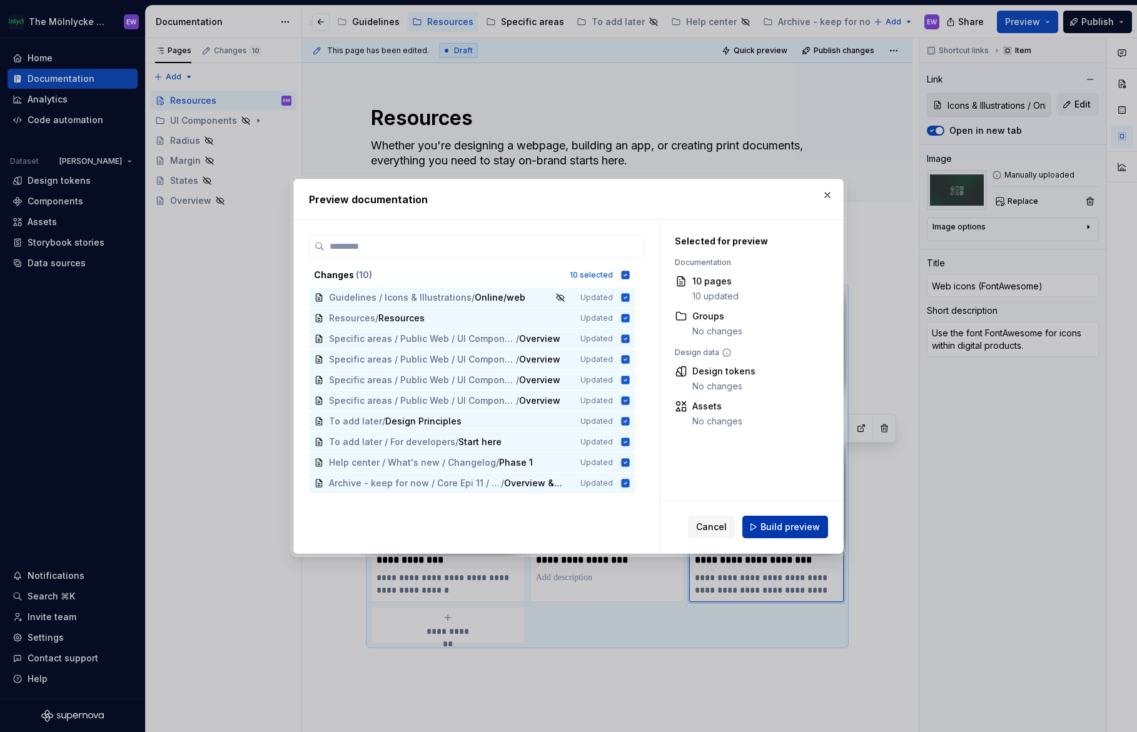
click at [771, 531] on span "Build preview" at bounding box center [789, 527] width 59 height 13
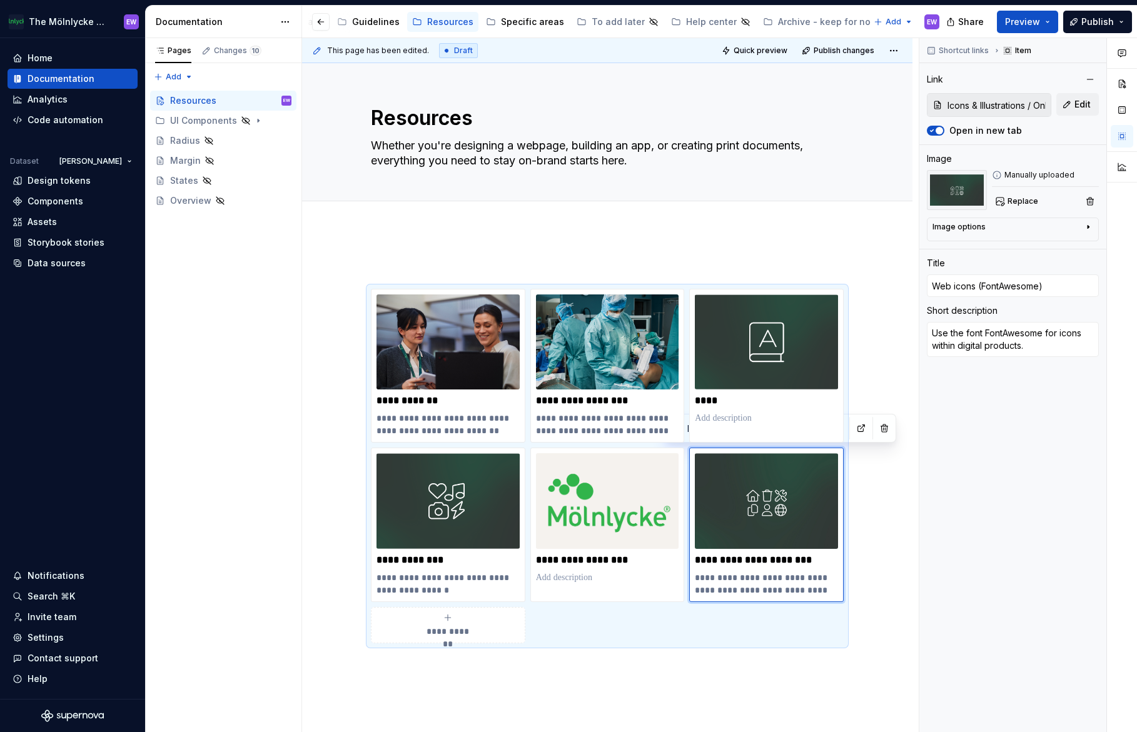
click at [602, 233] on div "**********" at bounding box center [607, 568] width 610 height 679
click at [1035, 17] on span "Preview" at bounding box center [1022, 22] width 35 height 13
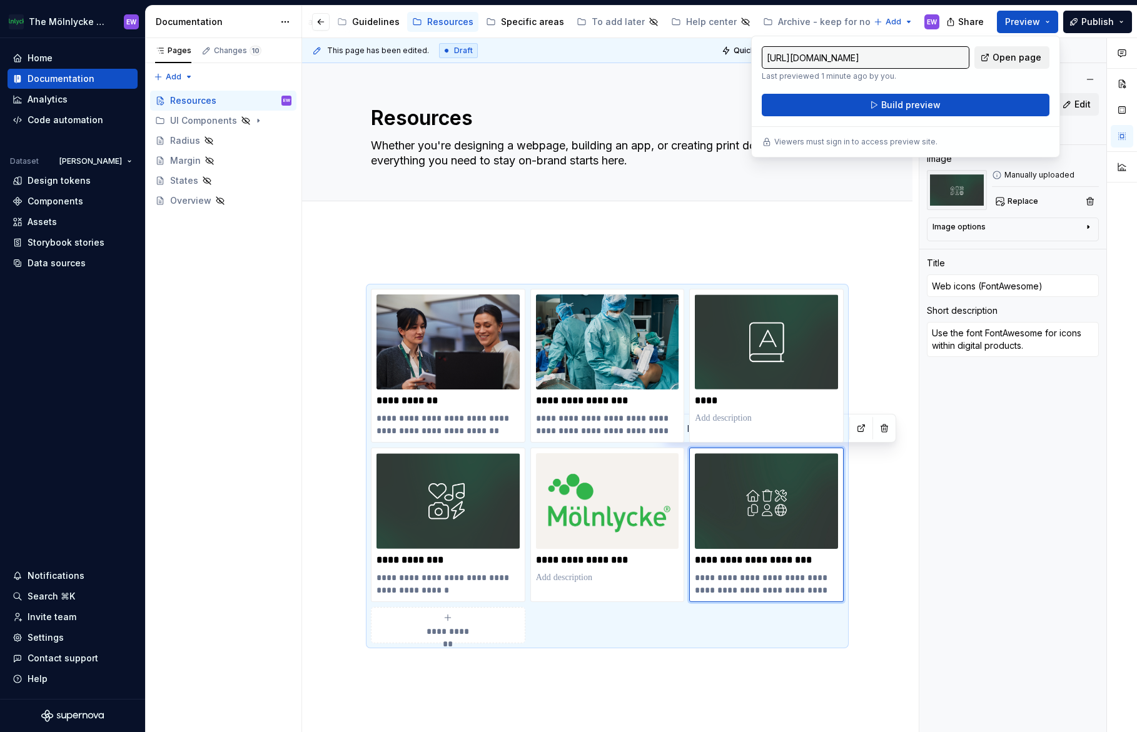
click at [1012, 51] on span "Open page" at bounding box center [1016, 57] width 49 height 13
click at [956, 187] on img at bounding box center [956, 190] width 60 height 40
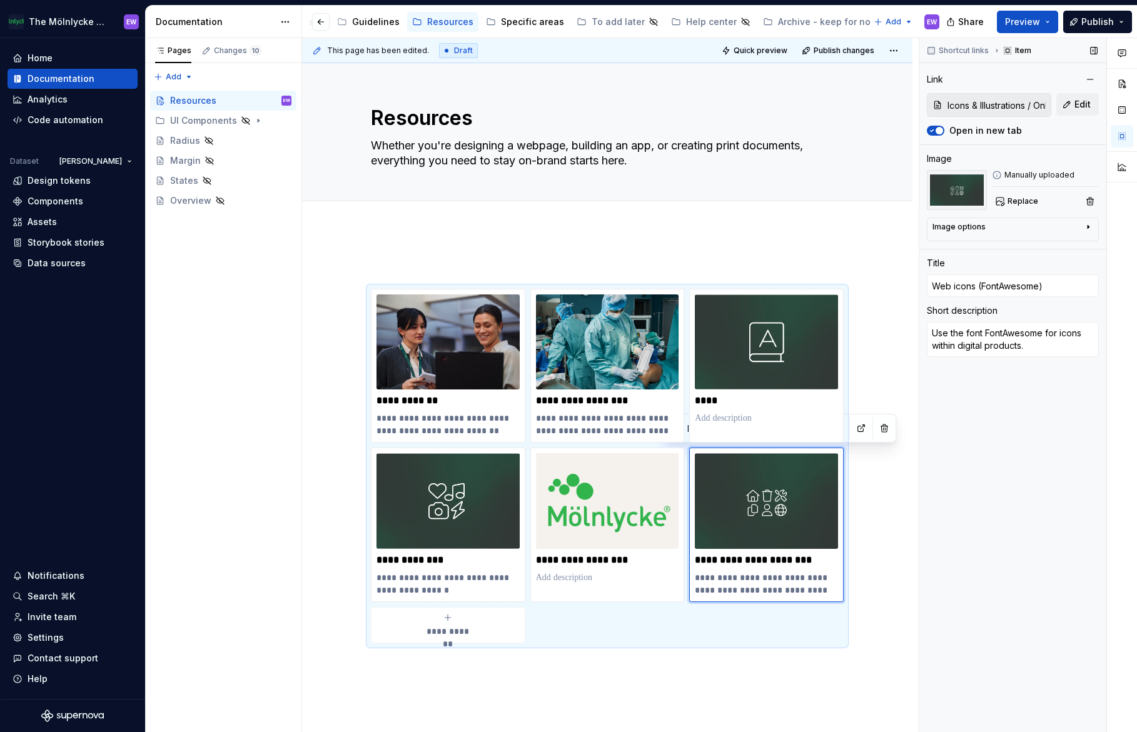
click at [958, 198] on img at bounding box center [956, 190] width 60 height 40
click at [1023, 203] on span "Replace" at bounding box center [1022, 201] width 31 height 10
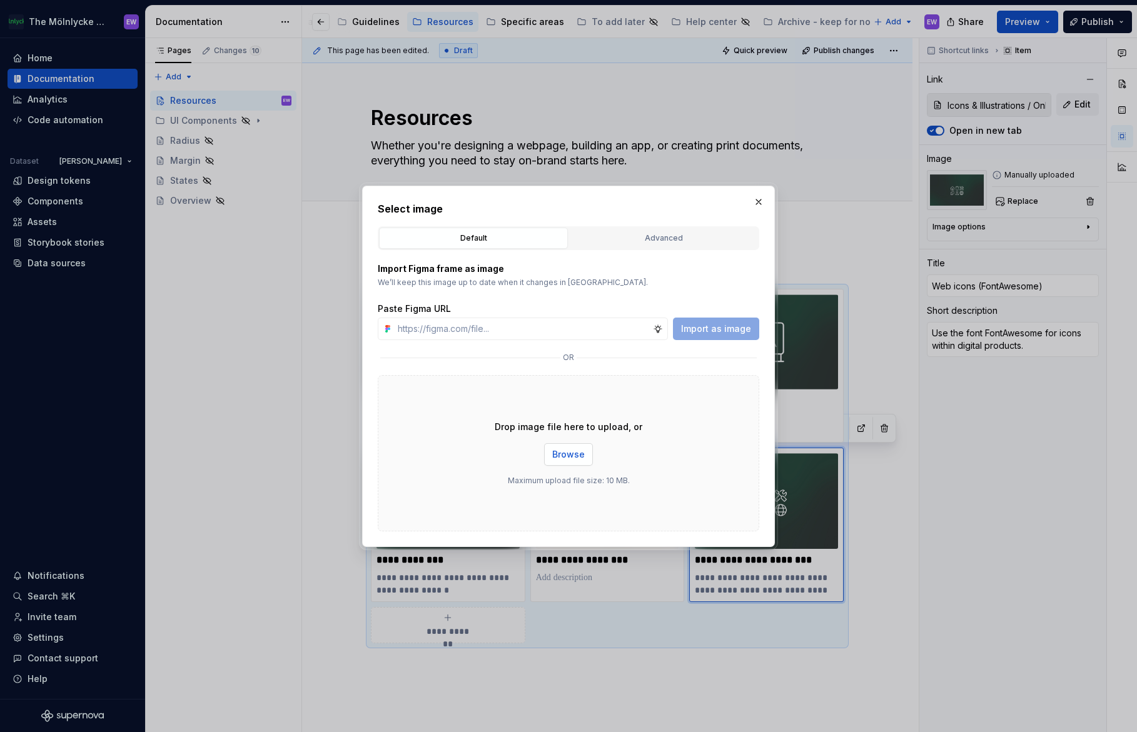
click at [563, 452] on span "Browse" at bounding box center [568, 454] width 33 height 13
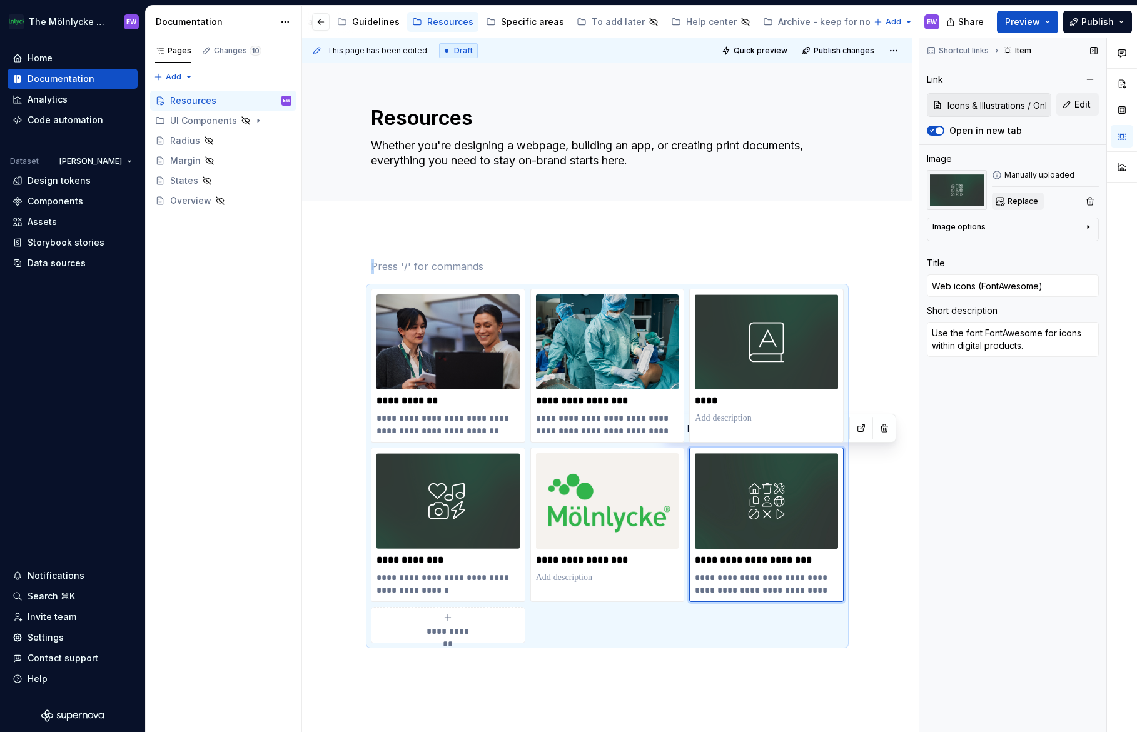
click at [1013, 199] on span "Replace" at bounding box center [1022, 201] width 31 height 10
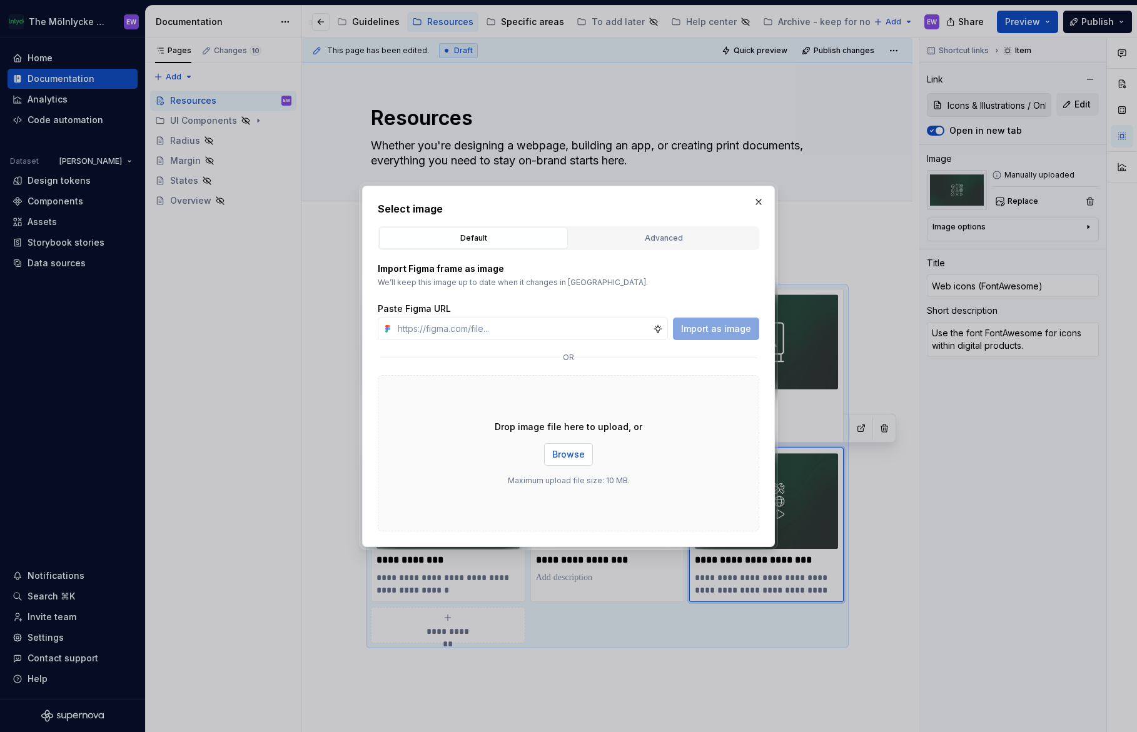
click at [567, 457] on span "Browse" at bounding box center [568, 454] width 33 height 13
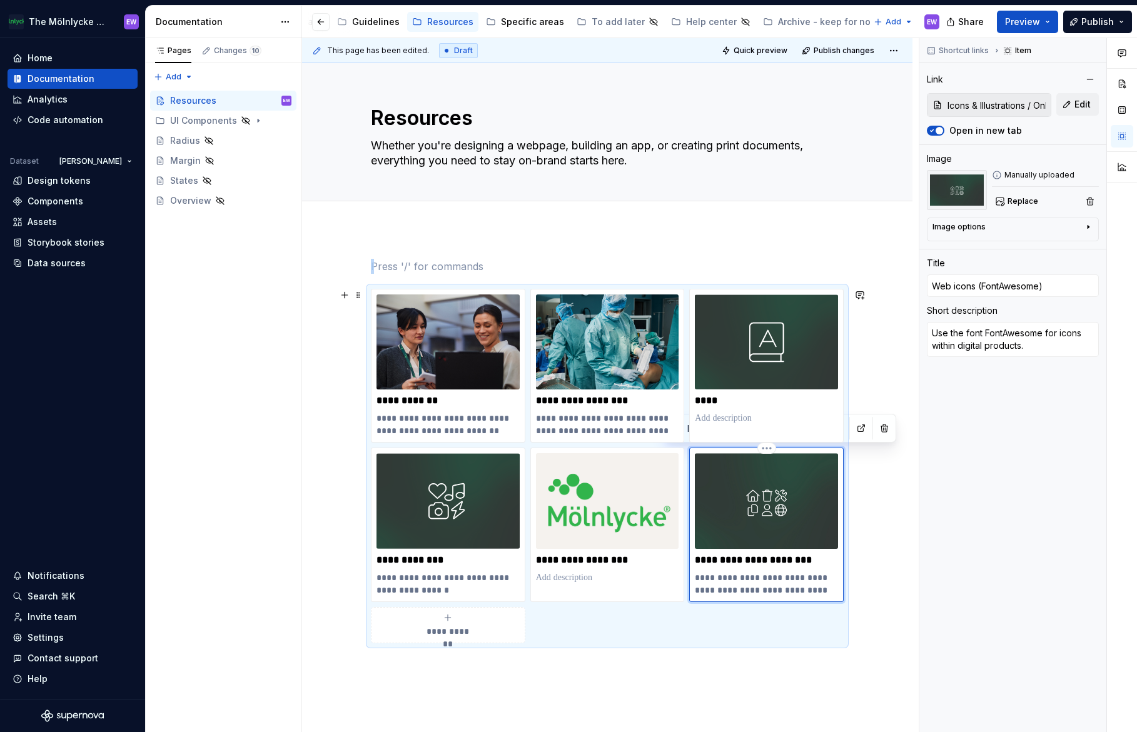
click at [760, 523] on img at bounding box center [766, 500] width 143 height 95
click at [1020, 203] on span "Replace" at bounding box center [1022, 201] width 31 height 10
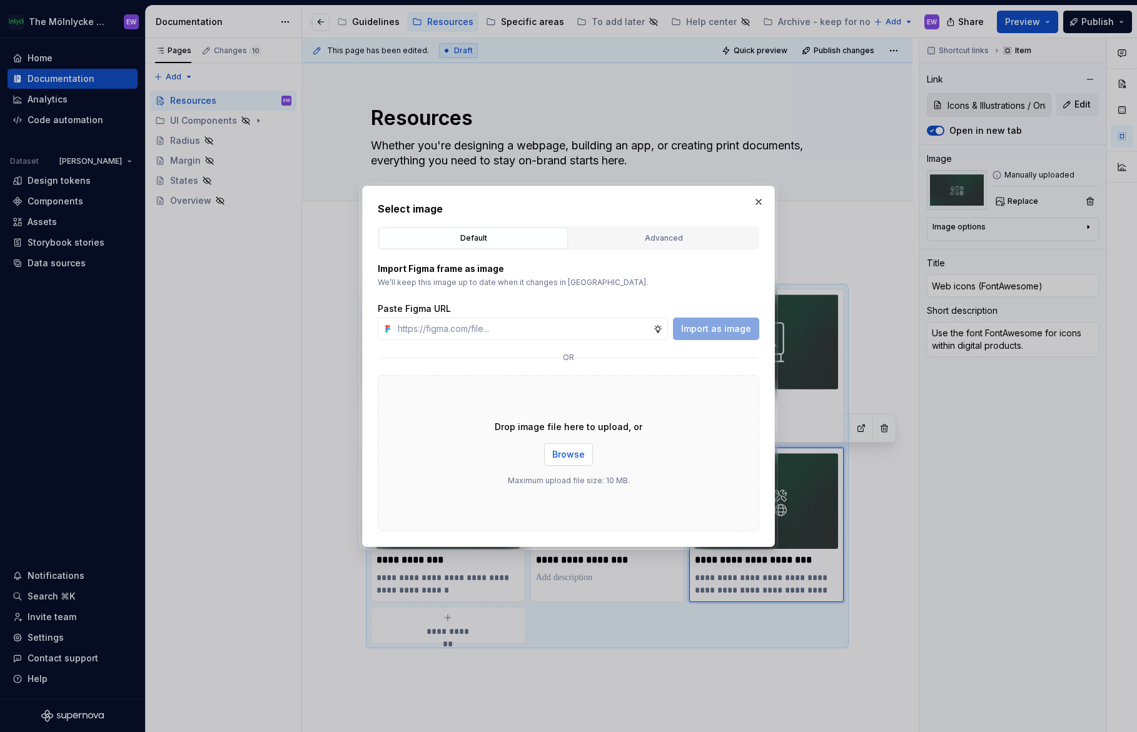
click at [570, 458] on span "Browse" at bounding box center [568, 454] width 33 height 13
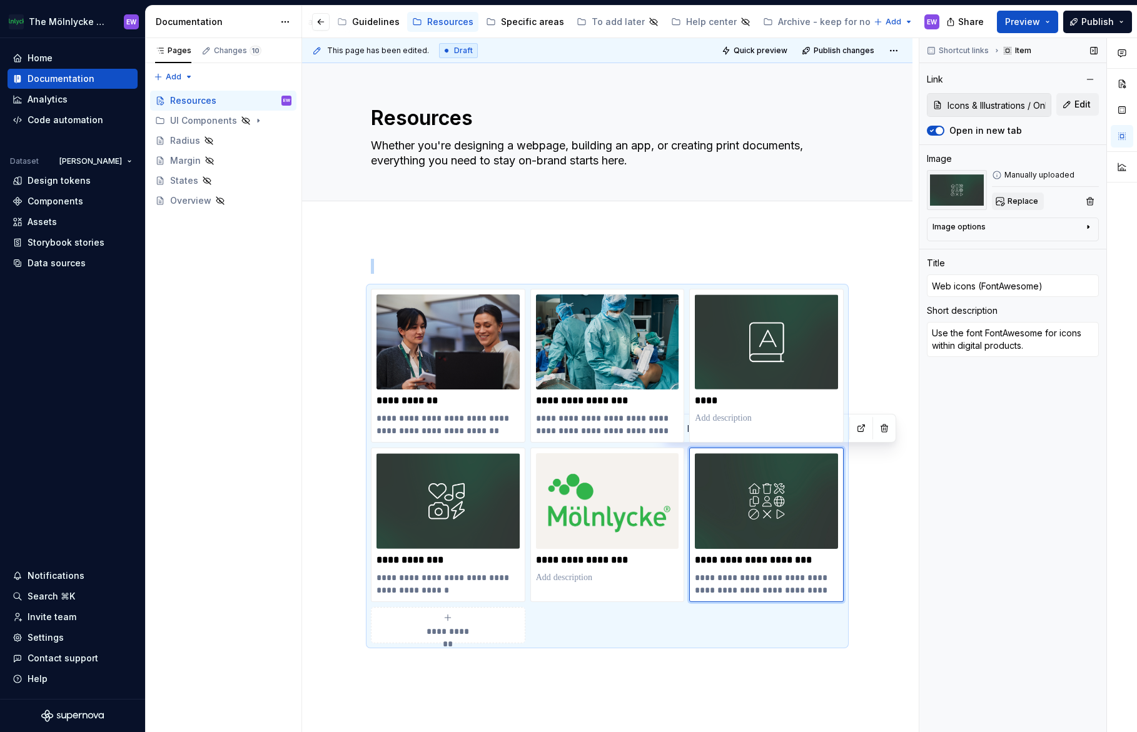
click at [1012, 199] on span "Replace" at bounding box center [1022, 201] width 31 height 10
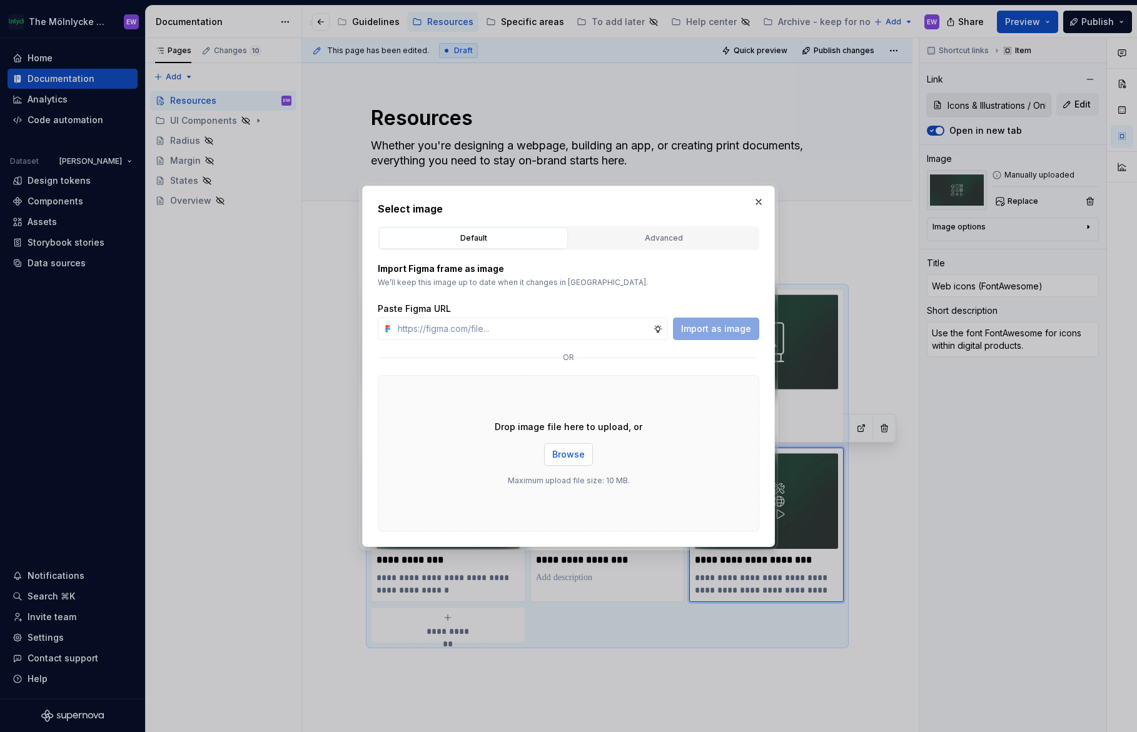
click at [563, 456] on span "Browse" at bounding box center [568, 454] width 33 height 13
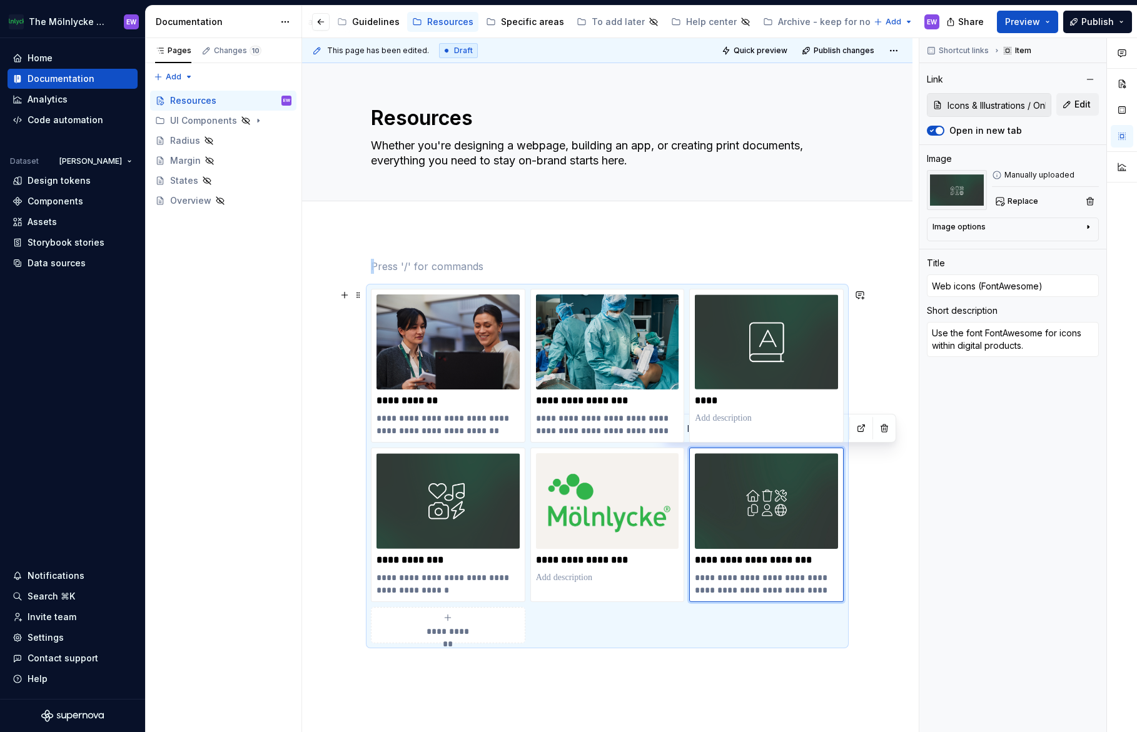
click at [896, 376] on div "**********" at bounding box center [607, 568] width 610 height 679
click at [1040, 22] on span "Preview" at bounding box center [1022, 22] width 35 height 13
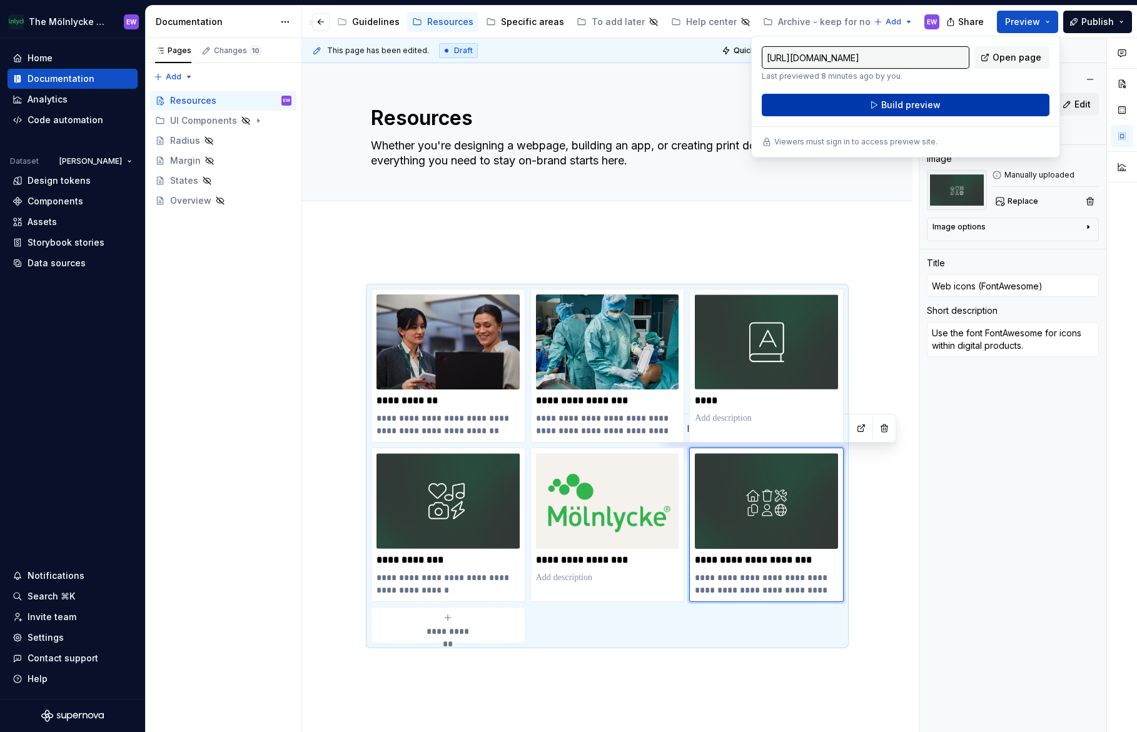
click at [942, 104] on button "Build preview" at bounding box center [905, 105] width 288 height 23
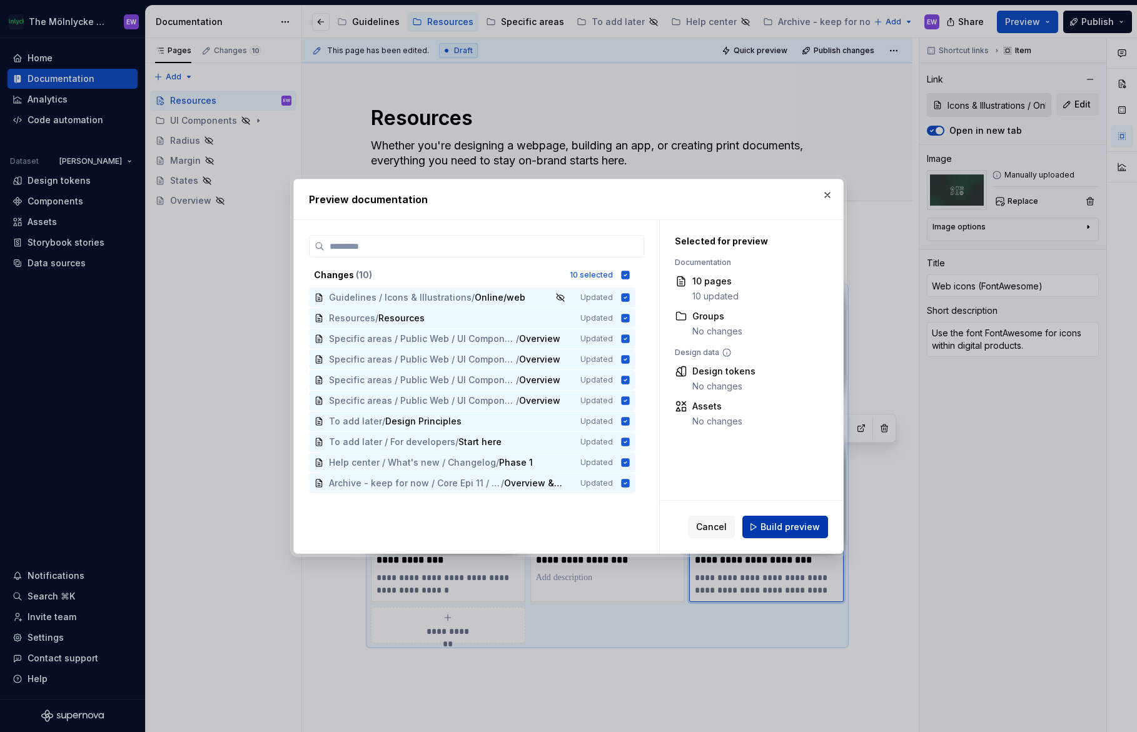
click at [785, 530] on span "Build preview" at bounding box center [789, 527] width 59 height 13
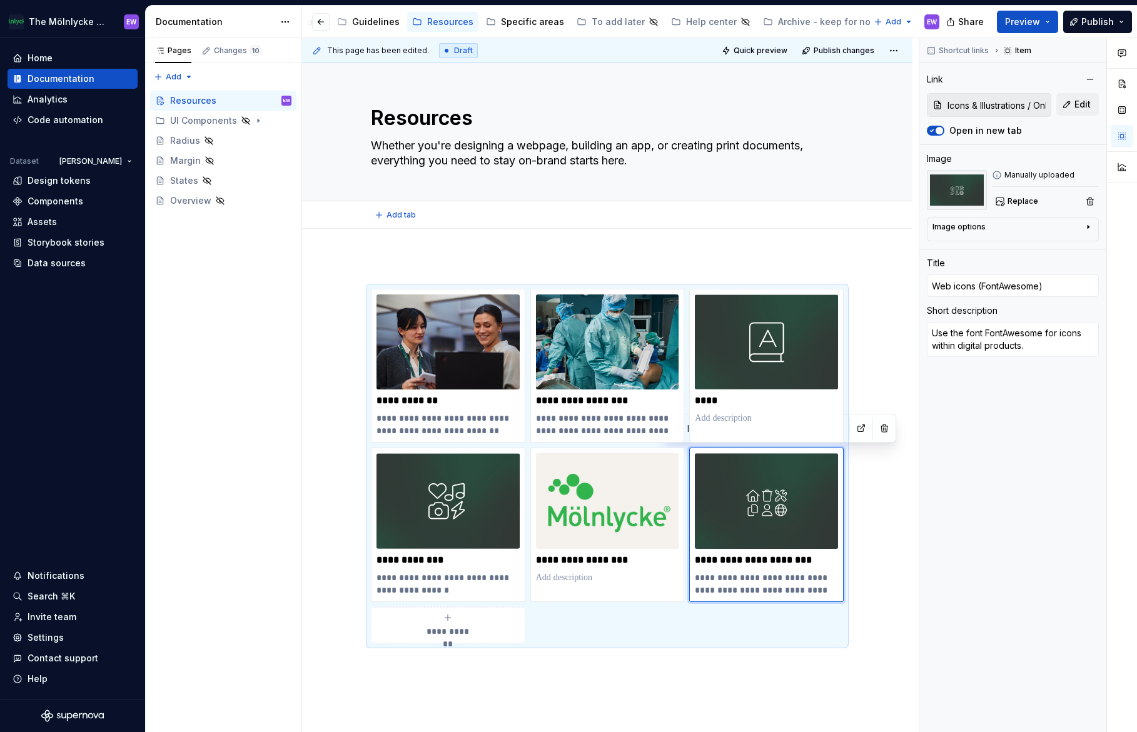
click at [566, 213] on div "Add tab" at bounding box center [607, 215] width 473 height 18
click at [548, 229] on div "**********" at bounding box center [607, 568] width 610 height 679
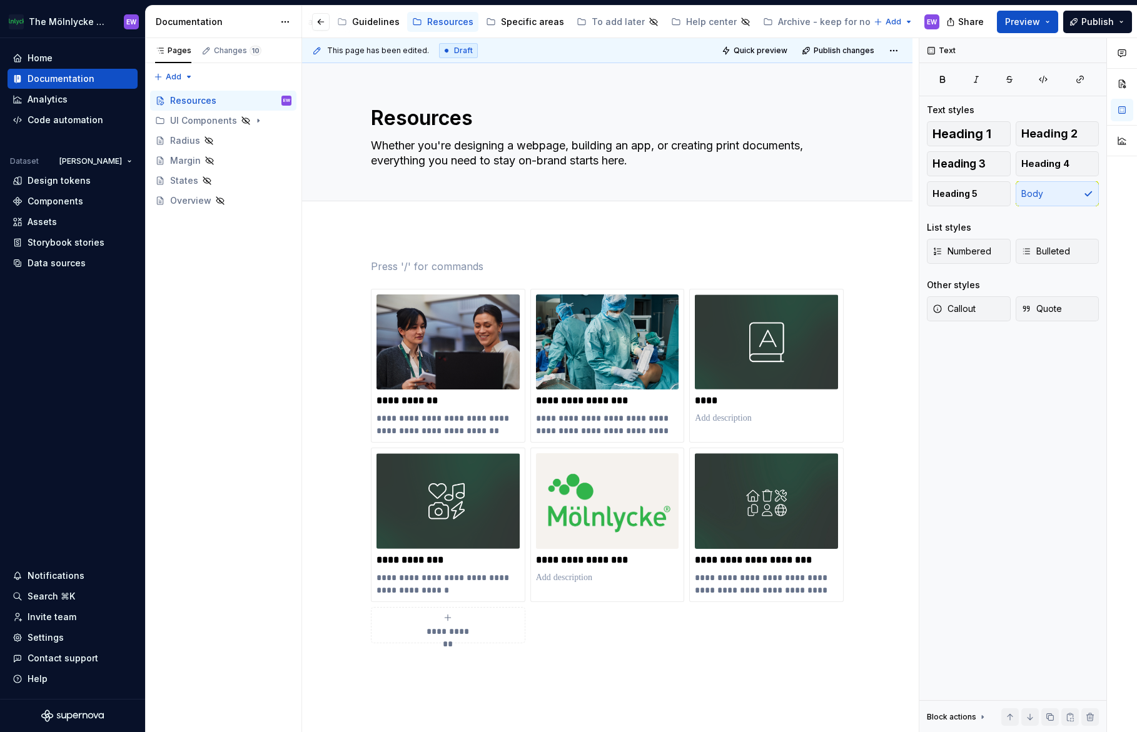
click at [565, 253] on div "**********" at bounding box center [607, 568] width 610 height 679
click at [1019, 24] on span "Preview" at bounding box center [1022, 22] width 35 height 13
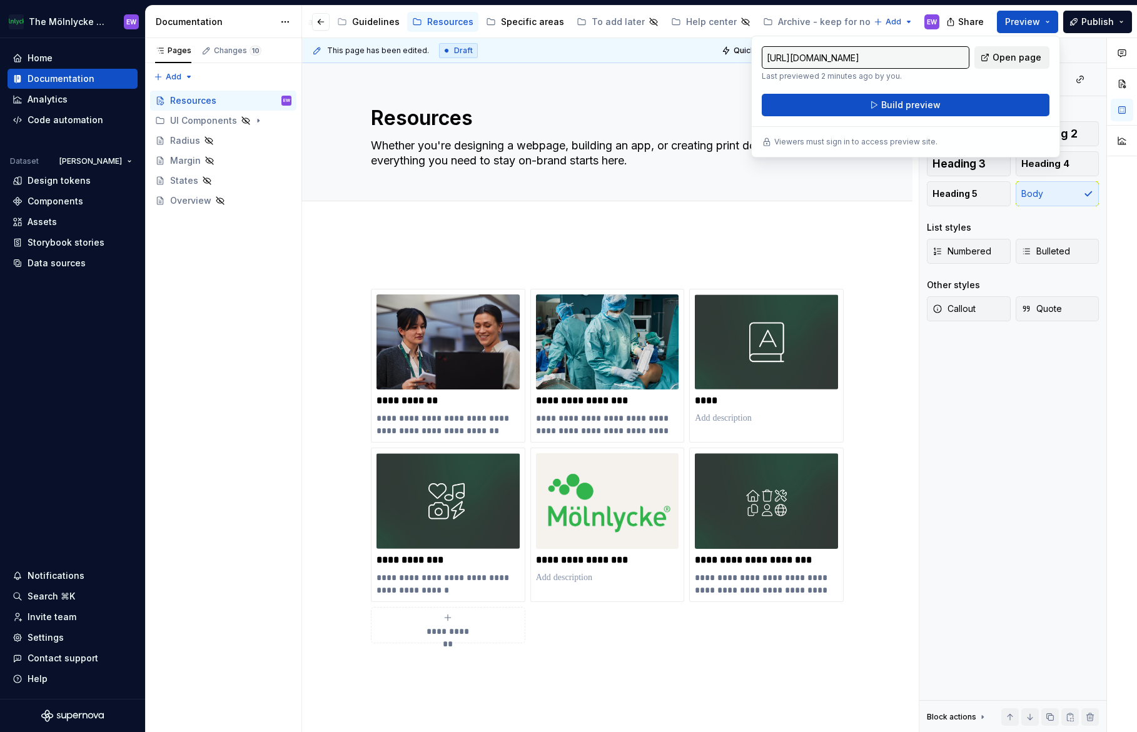
click at [1015, 56] on span "Open page" at bounding box center [1016, 57] width 49 height 13
type textarea "*"
